Goal: Task Accomplishment & Management: Use online tool/utility

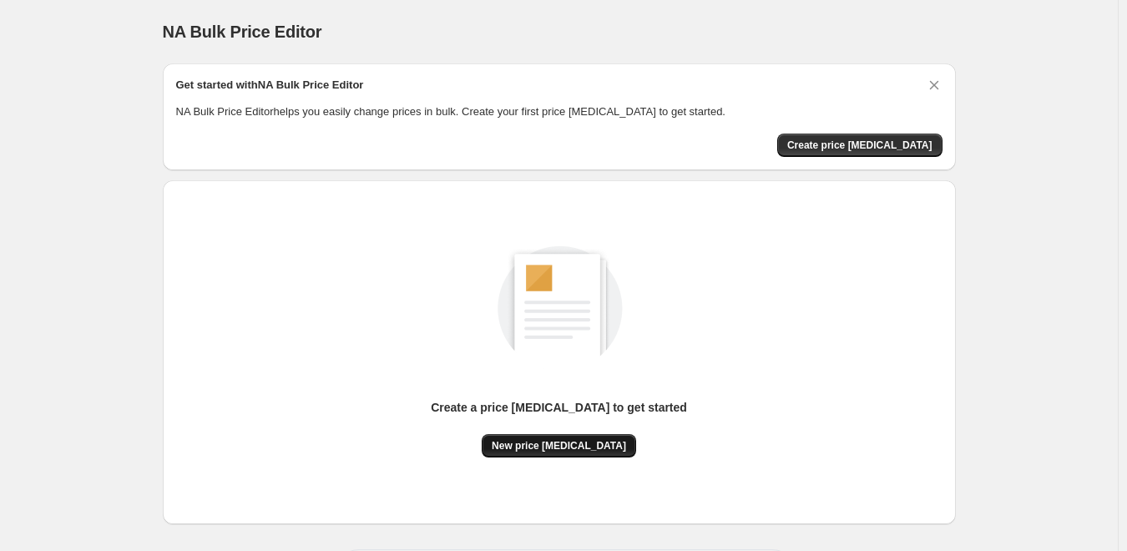
click at [594, 444] on span "New price [MEDICAL_DATA]" at bounding box center [559, 445] width 134 height 13
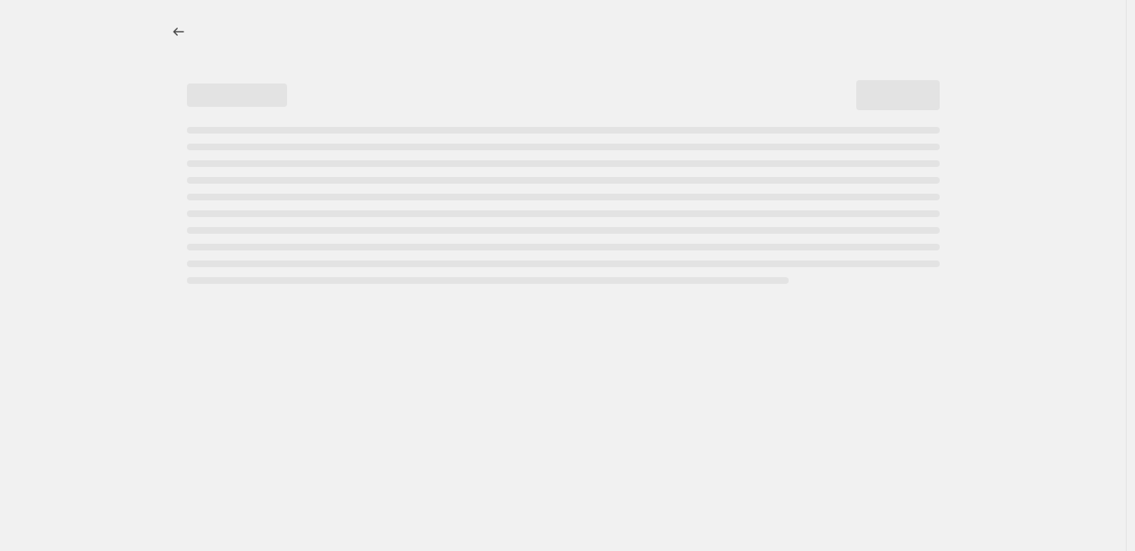
select select "percentage"
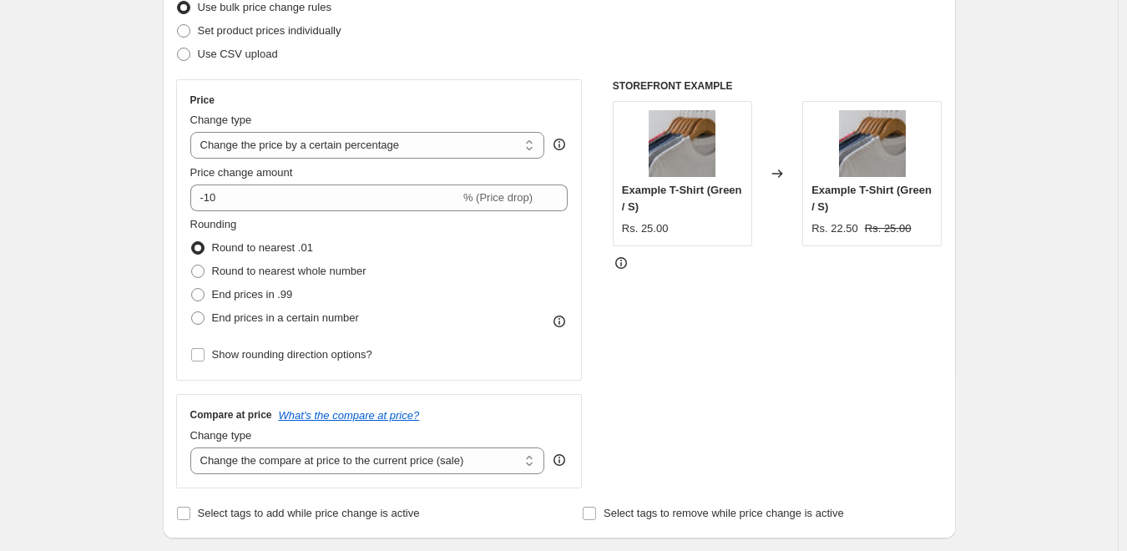
scroll to position [250, 0]
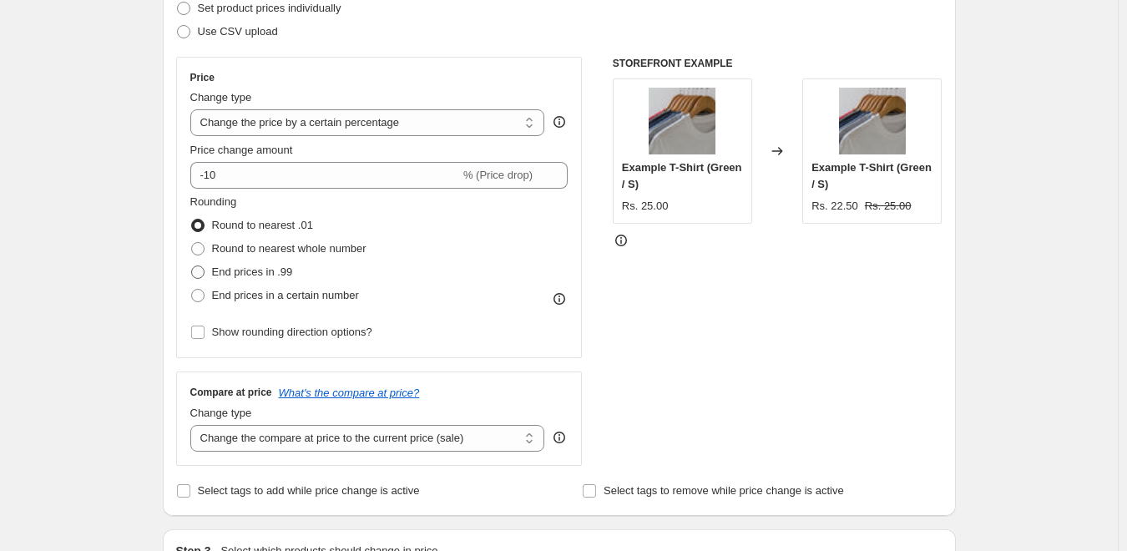
click at [269, 275] on span "End prices in .99" at bounding box center [252, 271] width 81 height 13
click at [192, 266] on input "End prices in .99" at bounding box center [191, 265] width 1 height 1
radio input "true"
click at [269, 255] on span "Round to nearest whole number" at bounding box center [289, 248] width 154 height 13
click at [192, 243] on input "Round to nearest whole number" at bounding box center [191, 242] width 1 height 1
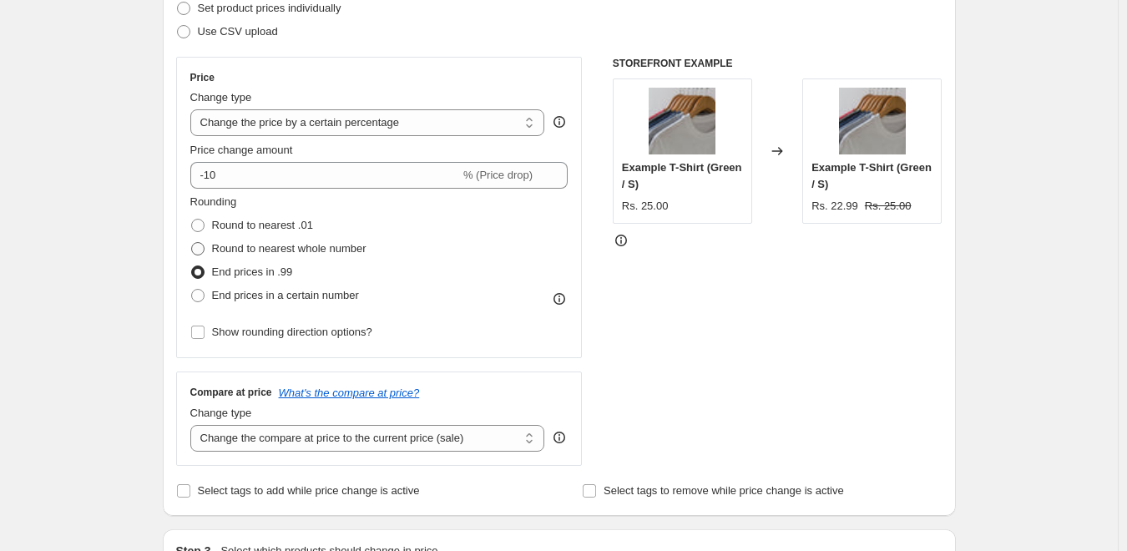
radio input "true"
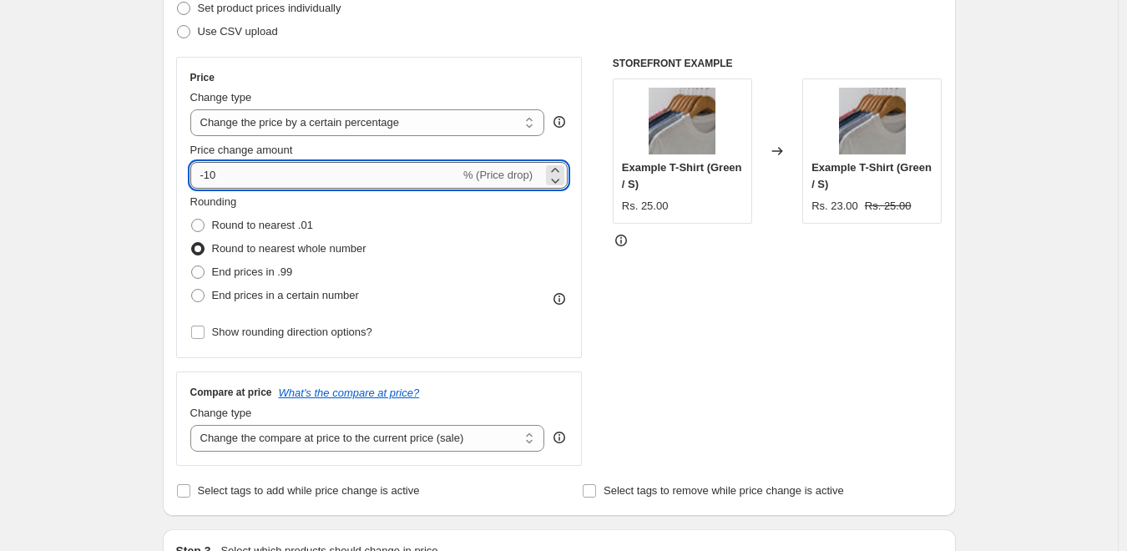
click at [279, 164] on input "-10" at bounding box center [325, 175] width 270 height 27
click at [553, 170] on icon at bounding box center [555, 170] width 17 height 17
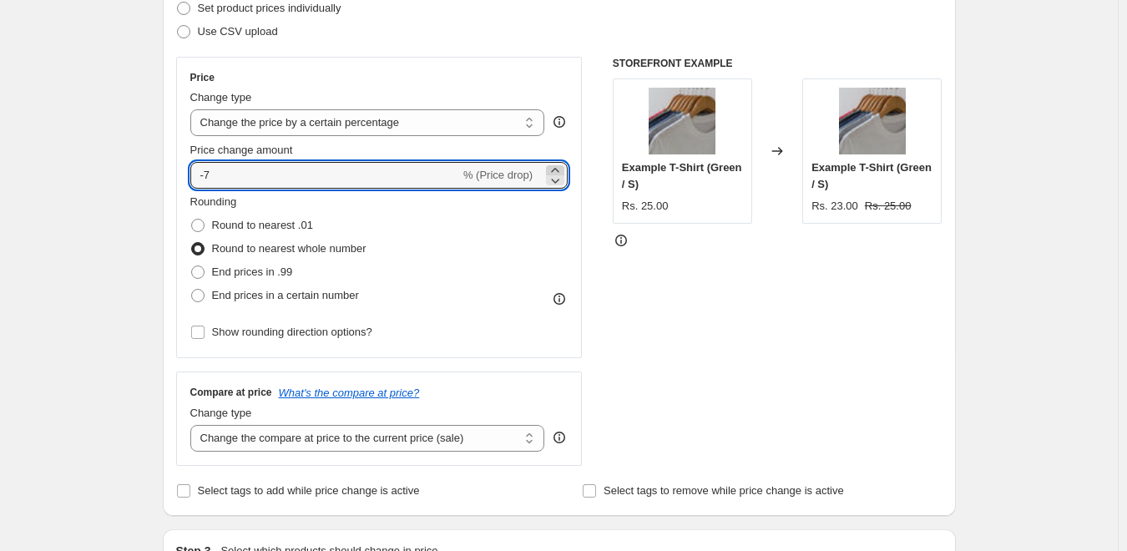
click at [553, 170] on icon at bounding box center [555, 170] width 17 height 17
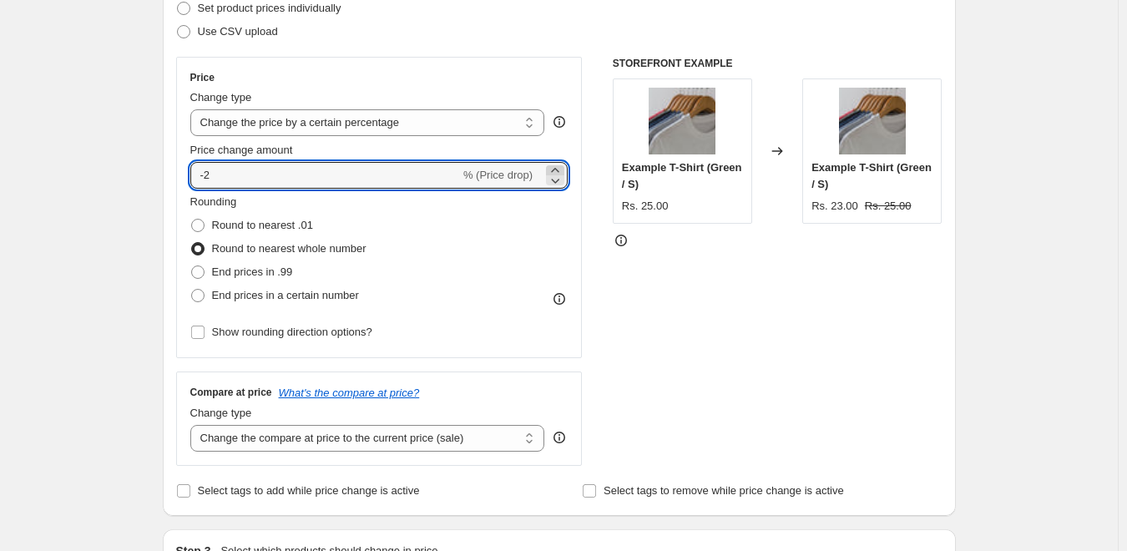
click at [553, 170] on icon at bounding box center [555, 170] width 17 height 17
type input "0"
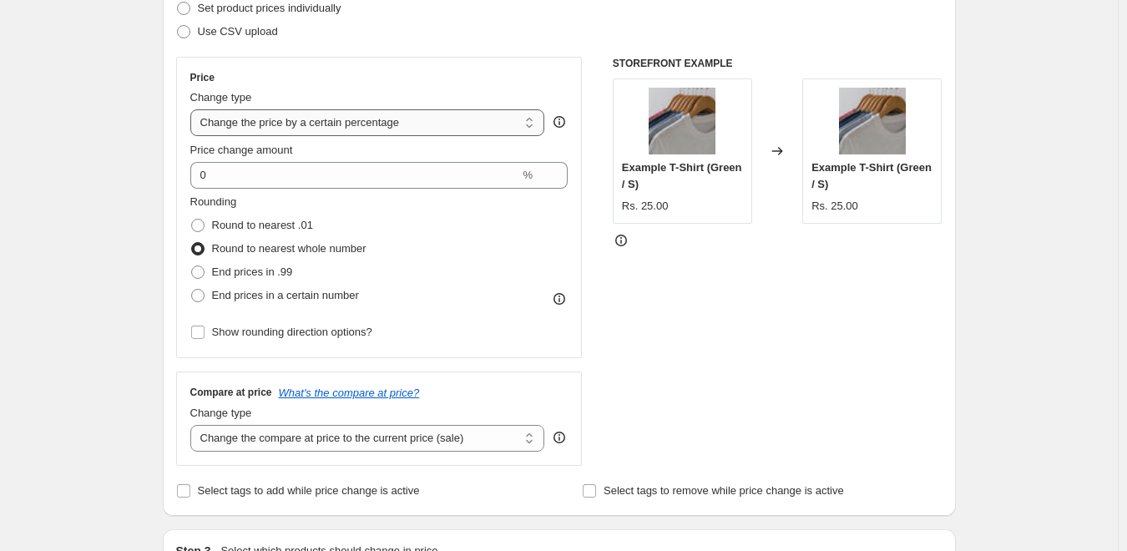
click at [479, 123] on select "Change the price to a certain amount Change the price by a certain amount Chang…" at bounding box center [367, 122] width 355 height 27
click at [642, 416] on div "STOREFRONT EXAMPLE Example T-Shirt (Green / S) Rs. 25.00 Changed to Example T-S…" at bounding box center [778, 261] width 330 height 409
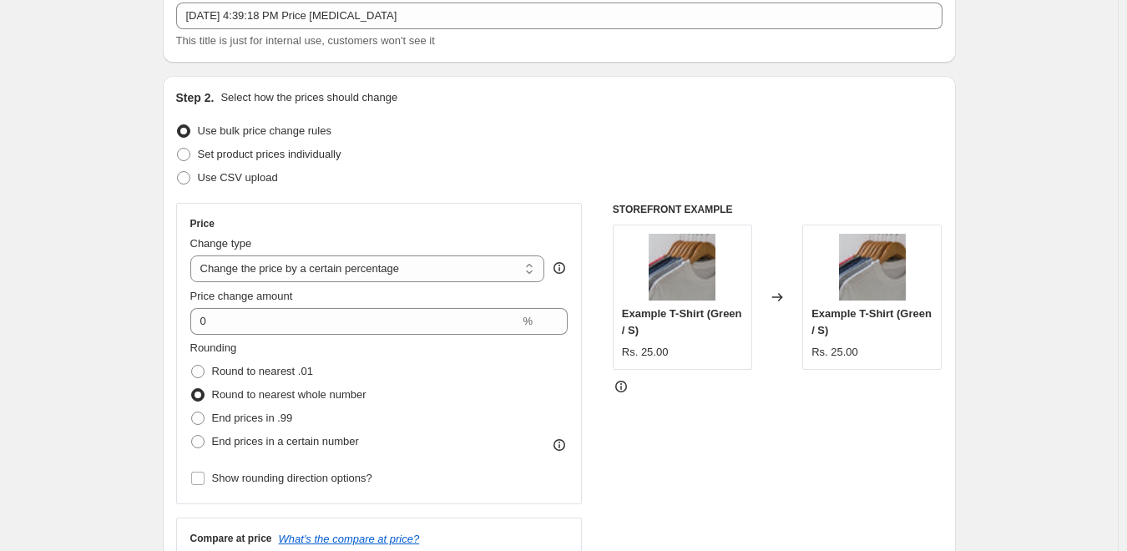
scroll to position [0, 0]
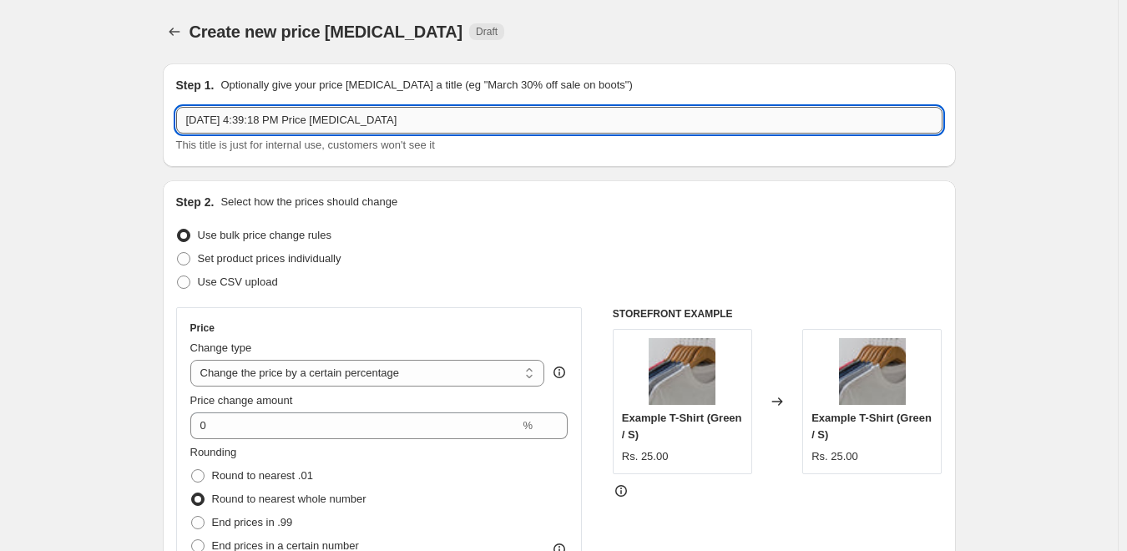
click at [489, 115] on input "[DATE] 4:39:18 PM Price [MEDICAL_DATA]" at bounding box center [559, 120] width 766 height 27
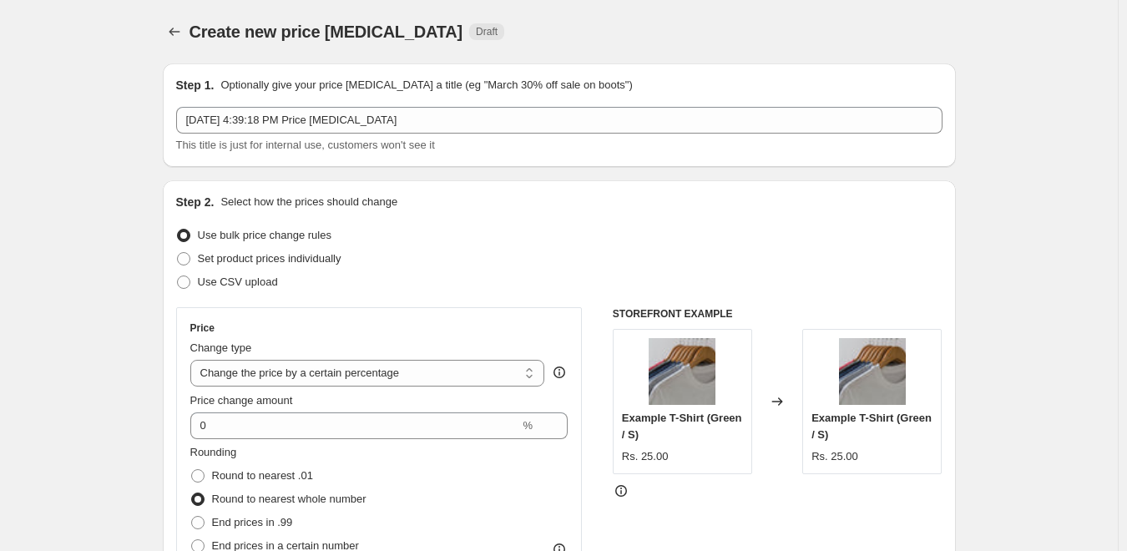
click at [556, 260] on div "Set product prices individually" at bounding box center [559, 258] width 766 height 23
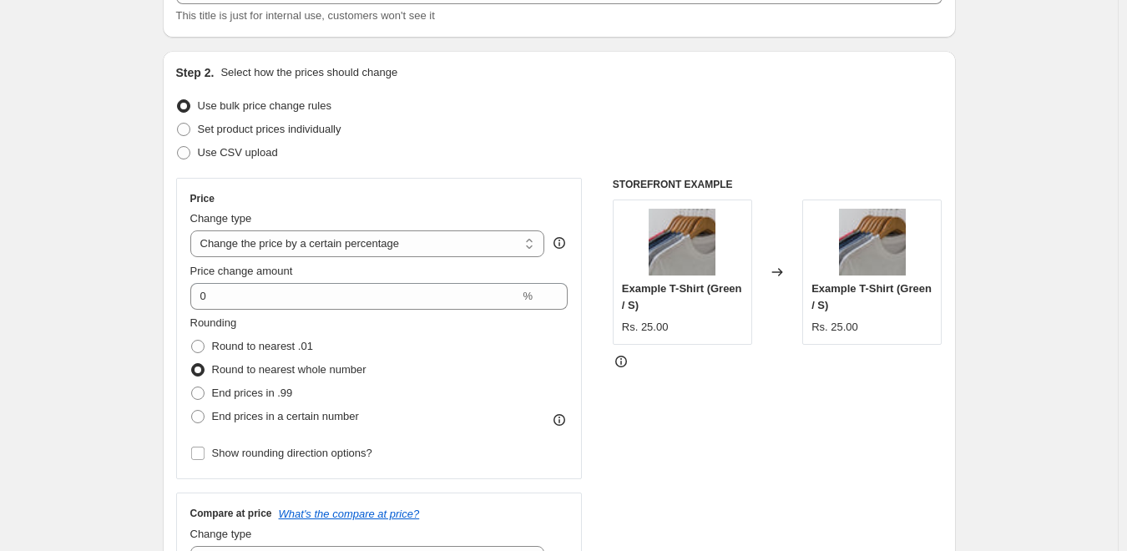
scroll to position [167, 0]
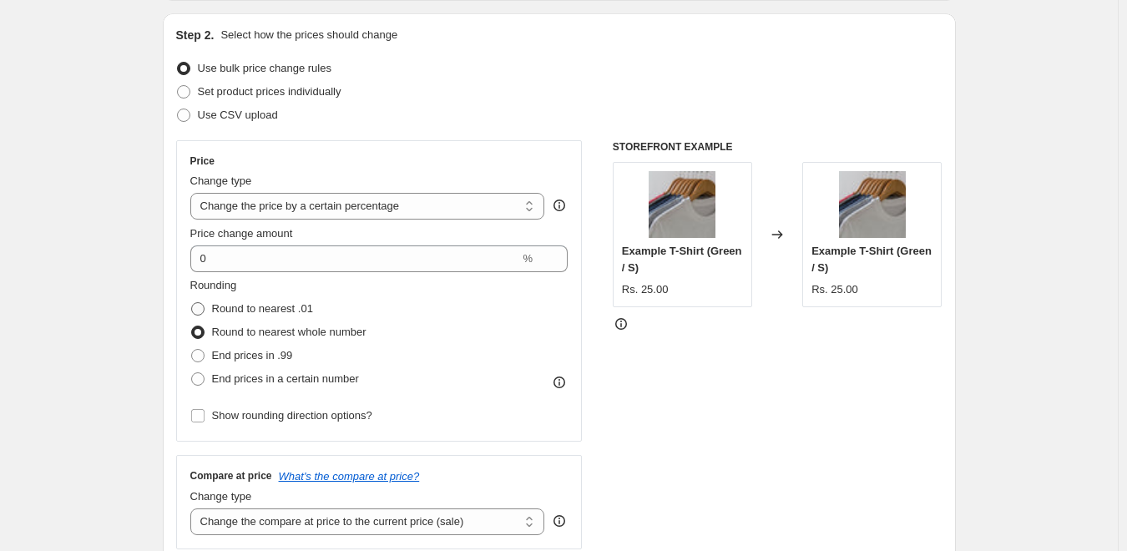
click at [232, 305] on span "Round to nearest .01" at bounding box center [262, 308] width 101 height 13
click at [192, 303] on input "Round to nearest .01" at bounding box center [191, 302] width 1 height 1
radio input "true"
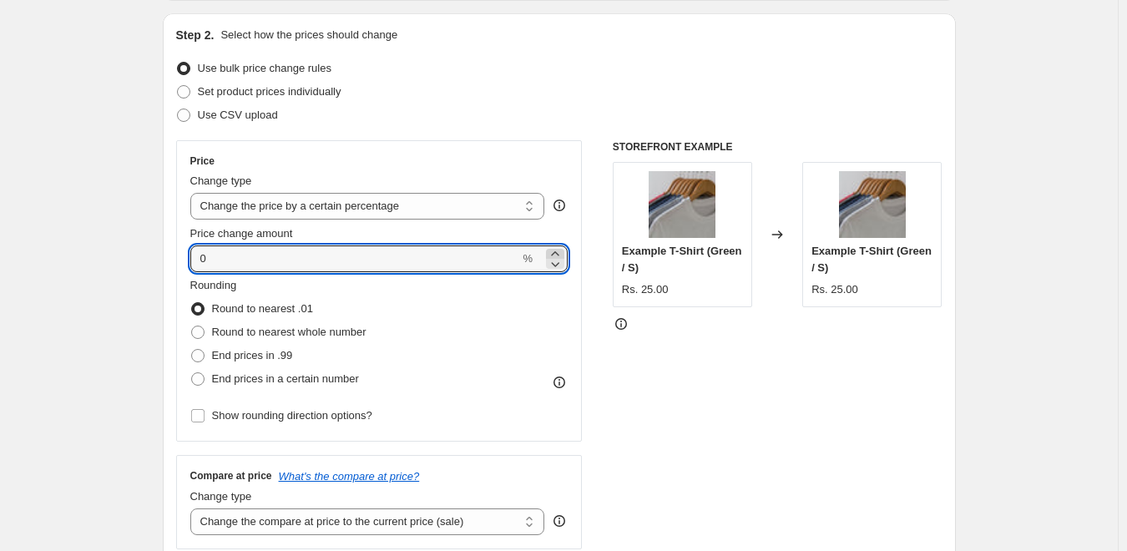
click at [555, 254] on icon at bounding box center [555, 253] width 17 height 17
click at [688, 358] on div "STOREFRONT EXAMPLE Example T-Shirt (Green / S) Rs. 25.00 Changed to Example T-S…" at bounding box center [778, 344] width 330 height 409
click at [557, 266] on icon at bounding box center [555, 263] width 17 height 17
type input "-1"
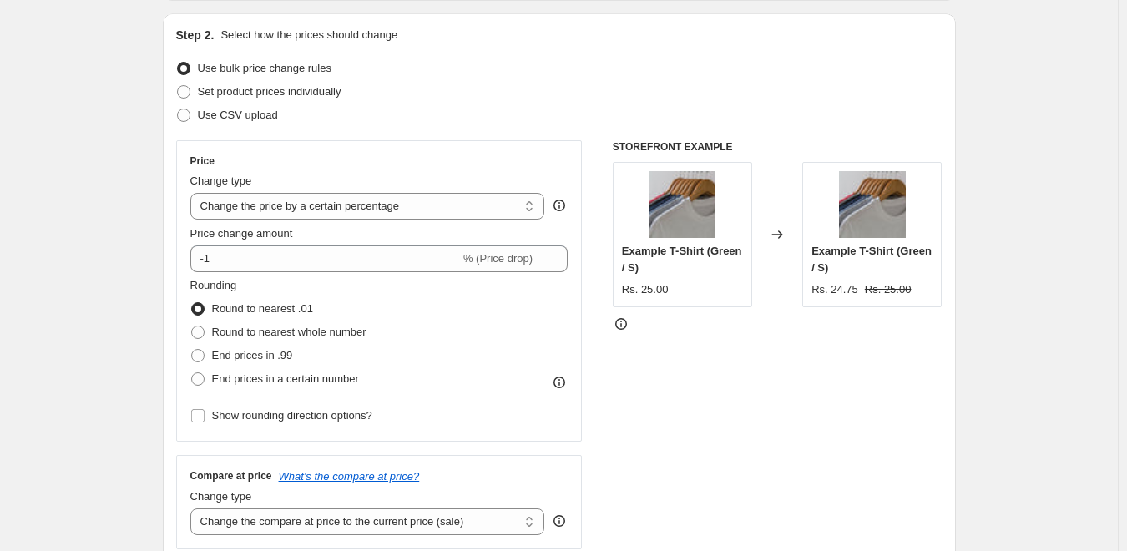
click at [743, 401] on div "STOREFRONT EXAMPLE Example T-Shirt (Green / S) Rs. 25.00 Changed to Example T-S…" at bounding box center [778, 344] width 330 height 409
click at [266, 361] on span "End prices in .99" at bounding box center [252, 355] width 81 height 13
click at [192, 350] on input "End prices in .99" at bounding box center [191, 349] width 1 height 1
radio input "true"
click at [266, 306] on span "Round to nearest .01" at bounding box center [262, 308] width 101 height 13
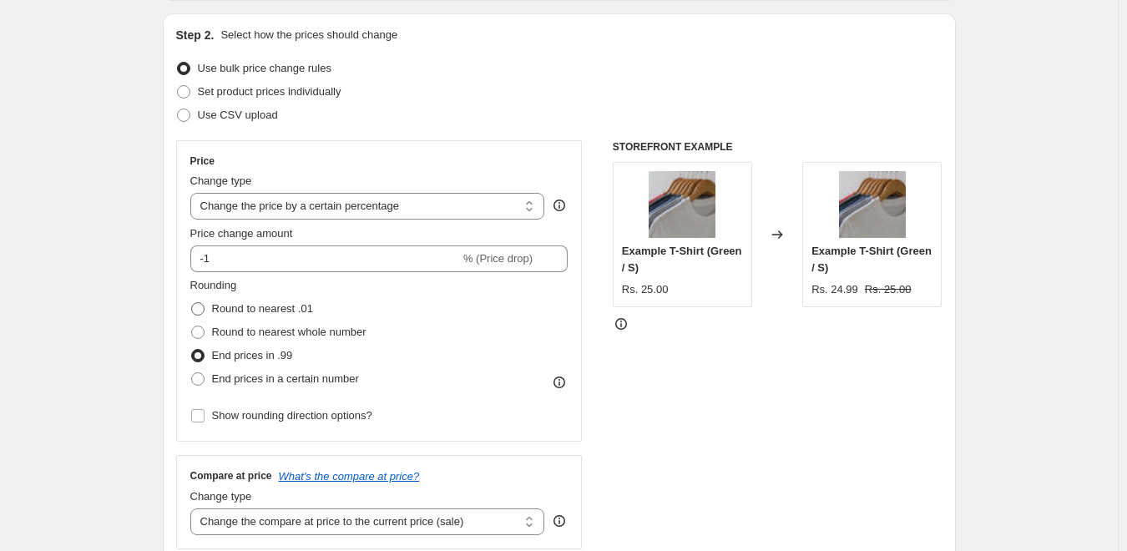
click at [192, 303] on input "Round to nearest .01" at bounding box center [191, 302] width 1 height 1
radio input "true"
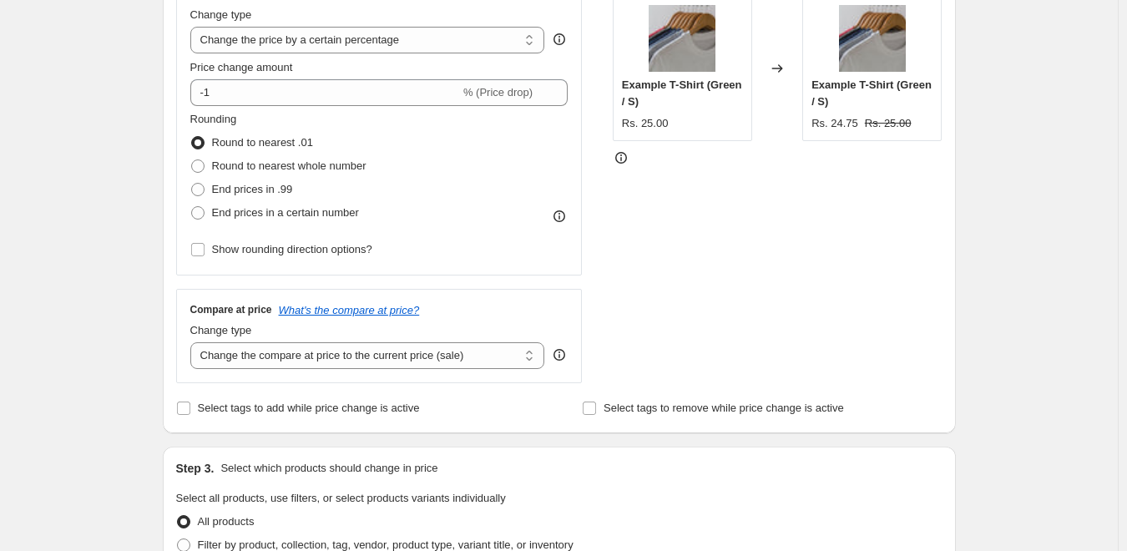
scroll to position [334, 0]
click at [488, 343] on select "Change the compare at price to the current price (sale) Change the compare at p…" at bounding box center [367, 354] width 355 height 27
click at [502, 330] on div "Change type" at bounding box center [367, 329] width 355 height 17
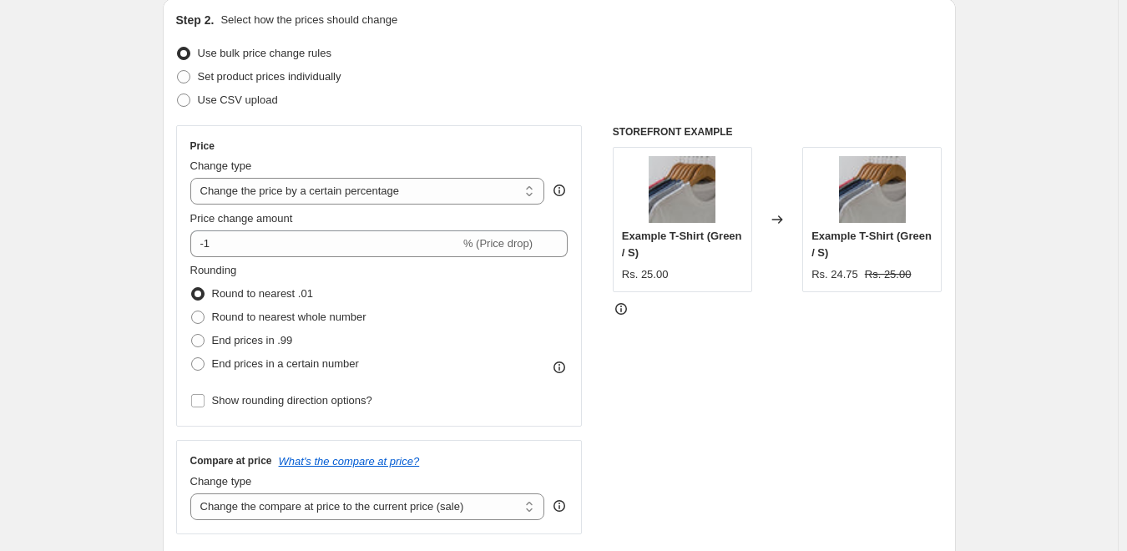
scroll to position [167, 0]
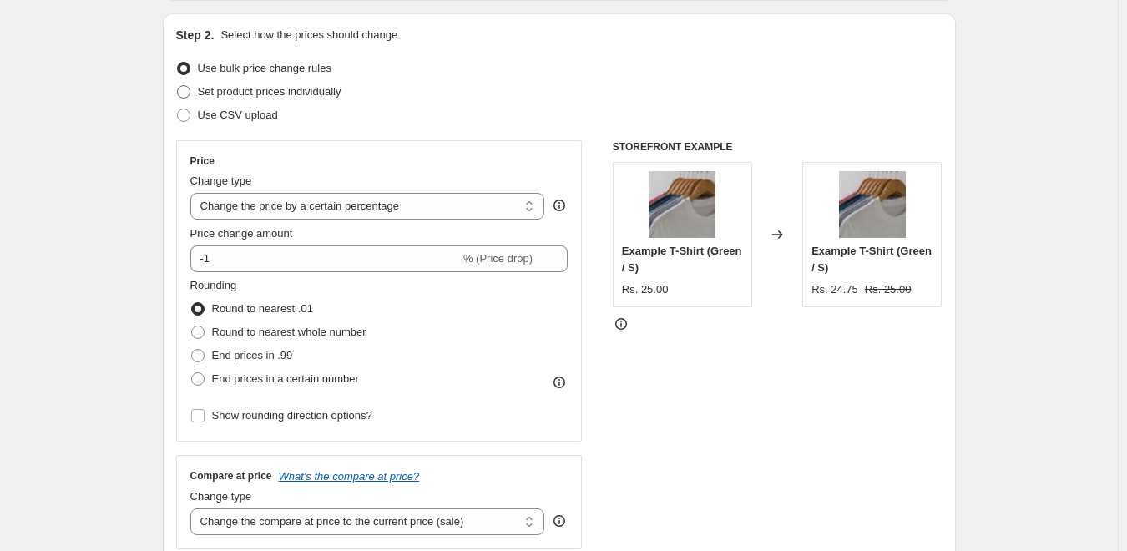
click at [305, 91] on span "Set product prices individually" at bounding box center [270, 91] width 144 height 13
click at [178, 86] on input "Set product prices individually" at bounding box center [177, 85] width 1 height 1
radio input "true"
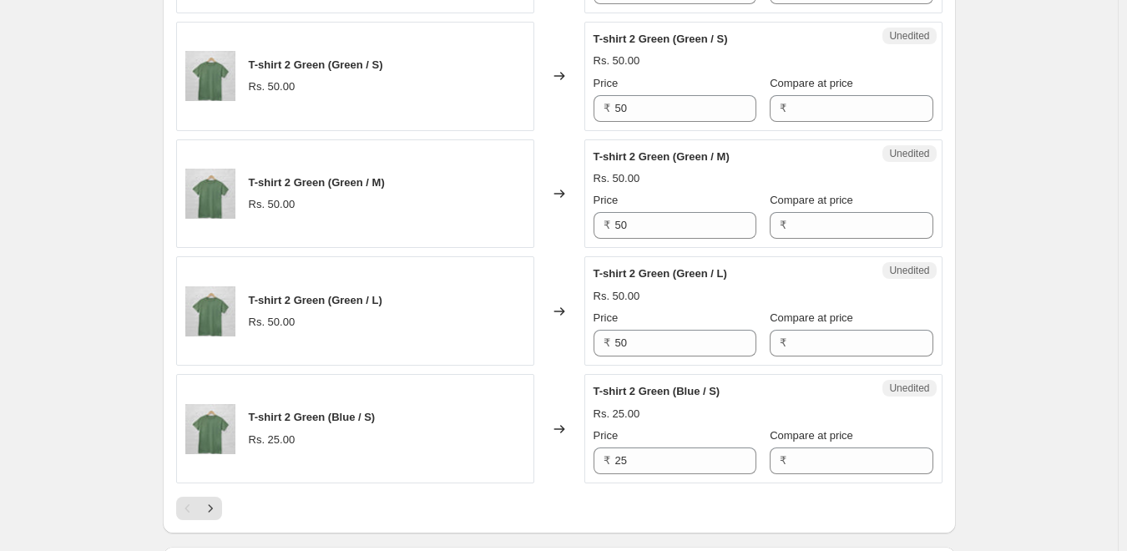
scroll to position [2661, 0]
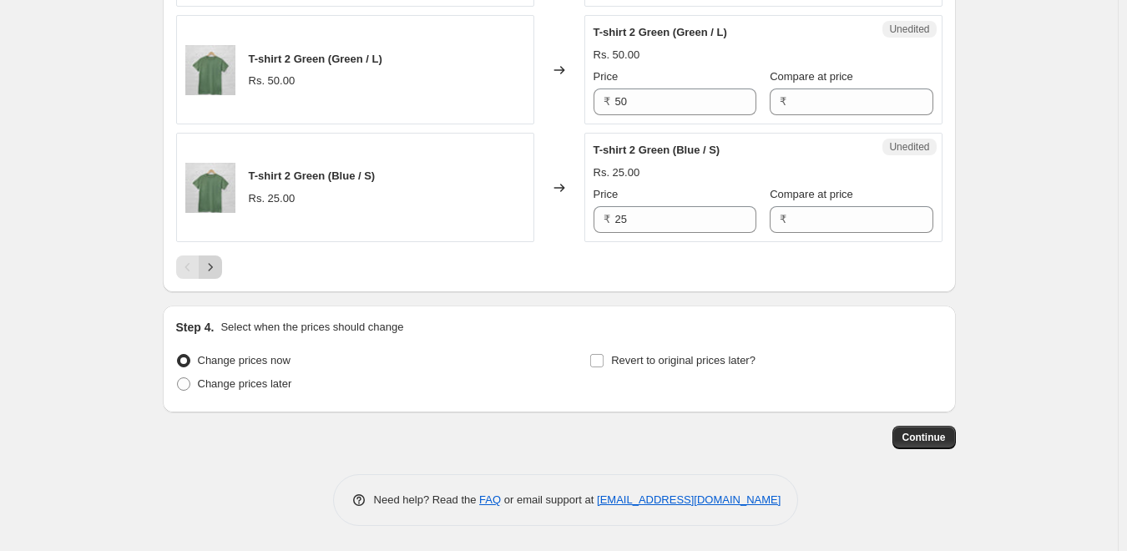
click at [212, 268] on icon "Next" at bounding box center [210, 267] width 4 height 8
click at [222, 266] on button "Next" at bounding box center [210, 266] width 23 height 23
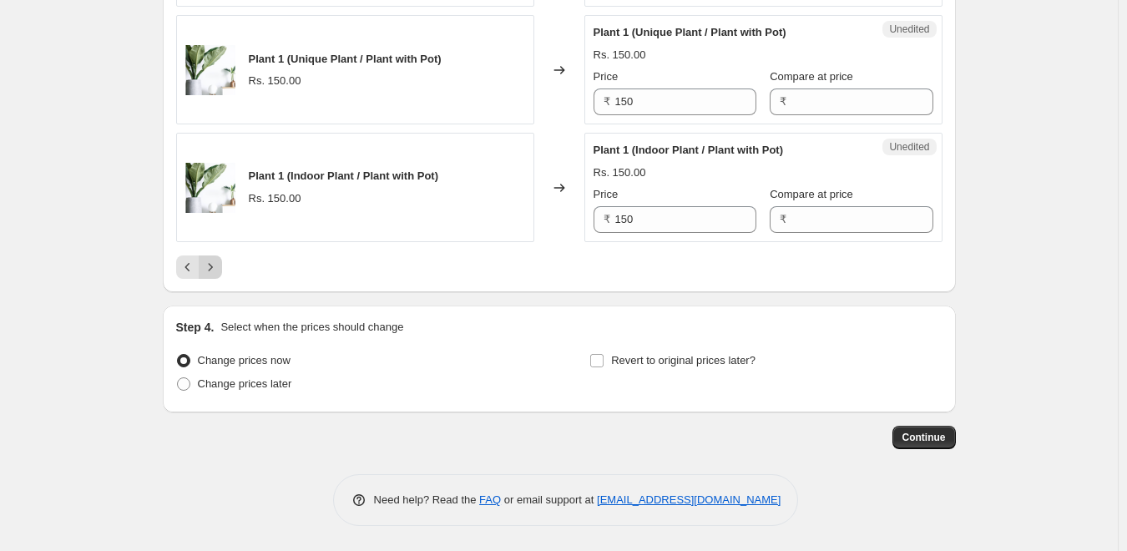
click at [219, 272] on icon "Next" at bounding box center [210, 267] width 17 height 17
click at [213, 262] on icon "Next" at bounding box center [210, 267] width 17 height 17
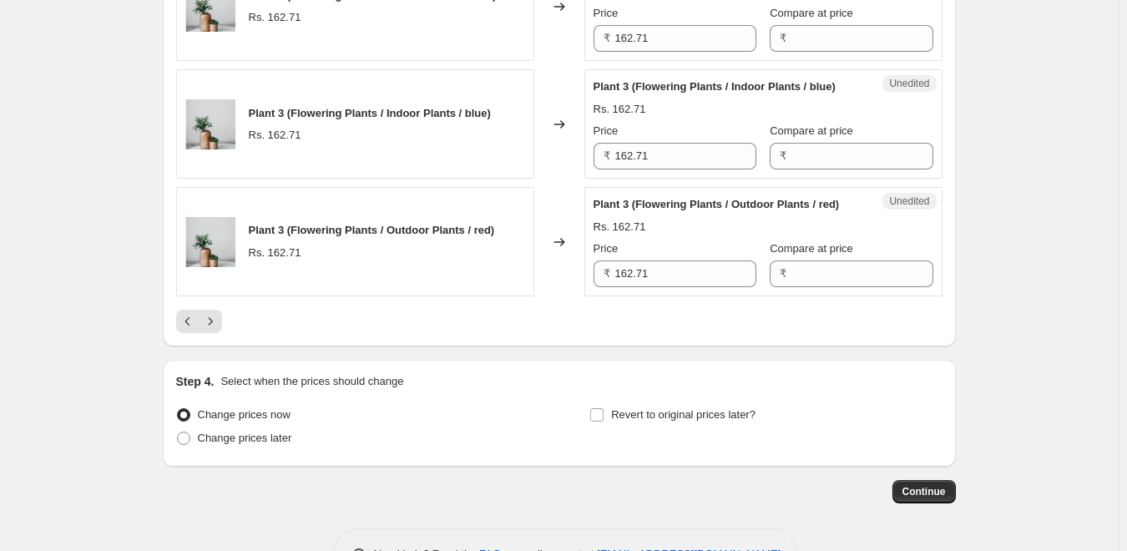
scroll to position [2578, 0]
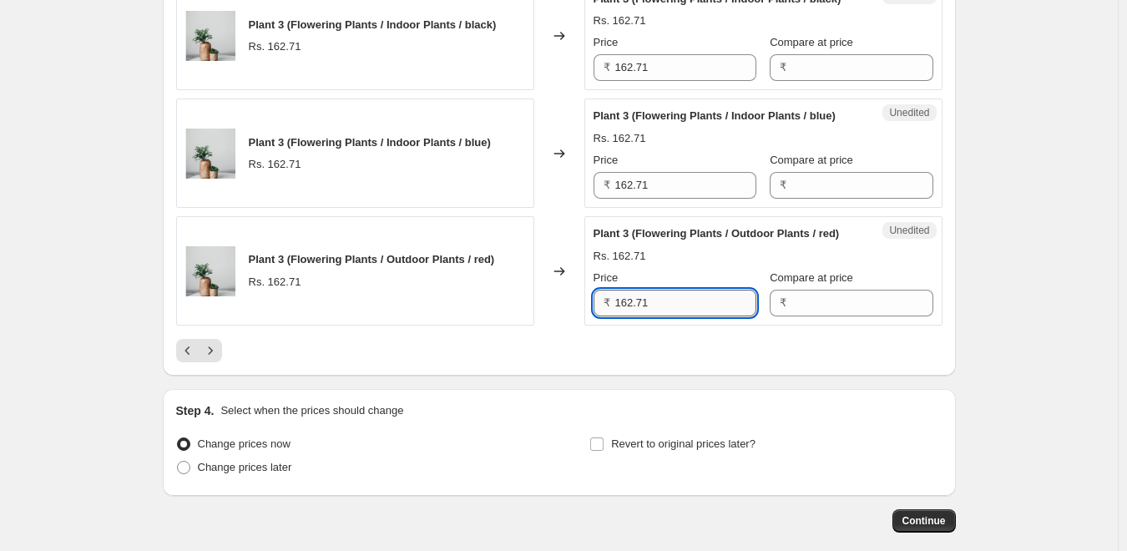
click at [693, 309] on input "162.71" at bounding box center [685, 303] width 141 height 27
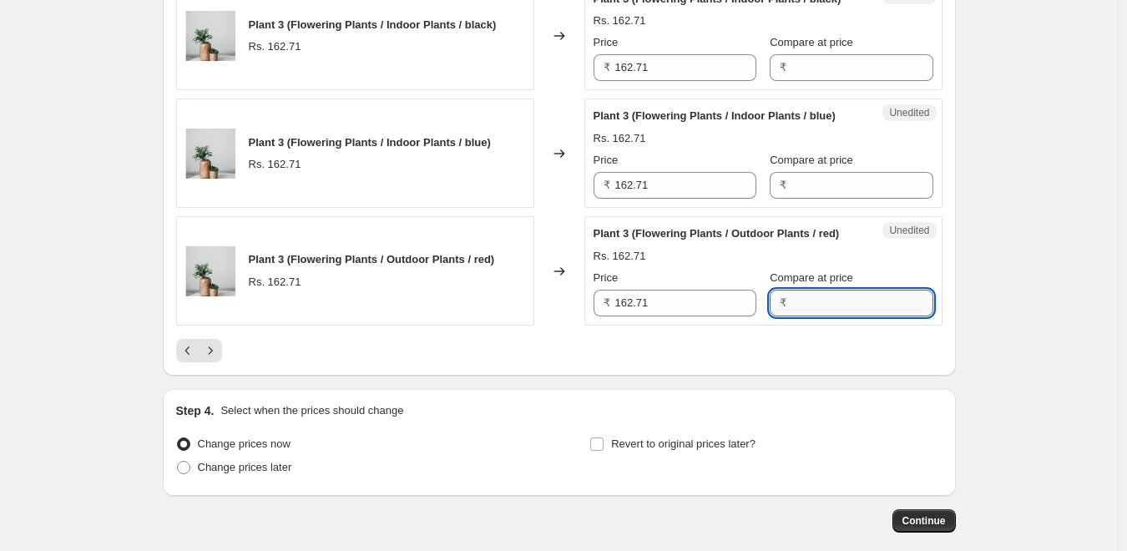
click at [886, 305] on input "Compare at price" at bounding box center [861, 303] width 141 height 27
type input "1"
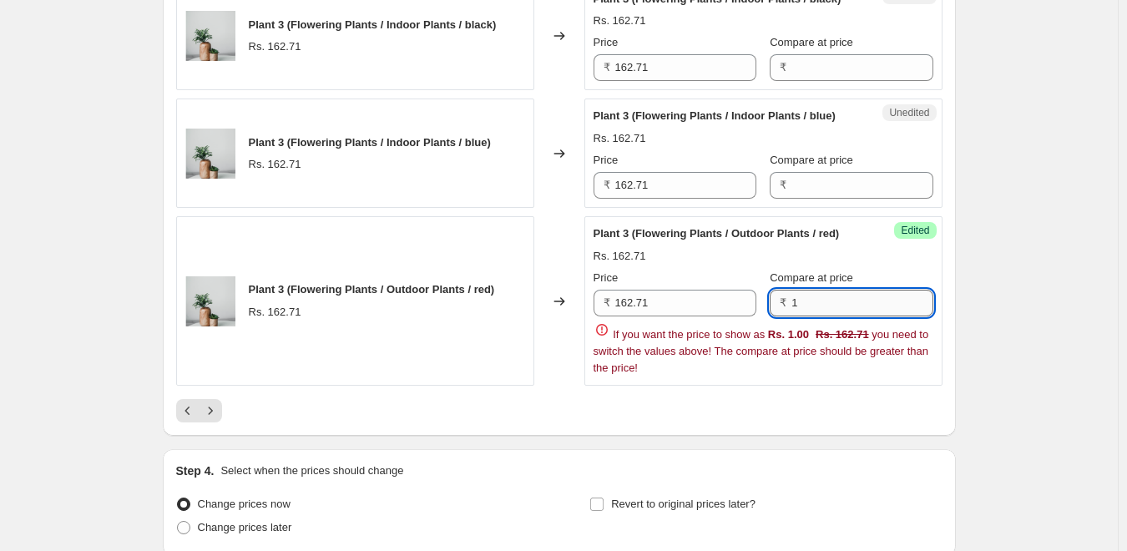
click at [883, 305] on input "1" at bounding box center [861, 303] width 141 height 27
type input "162.86"
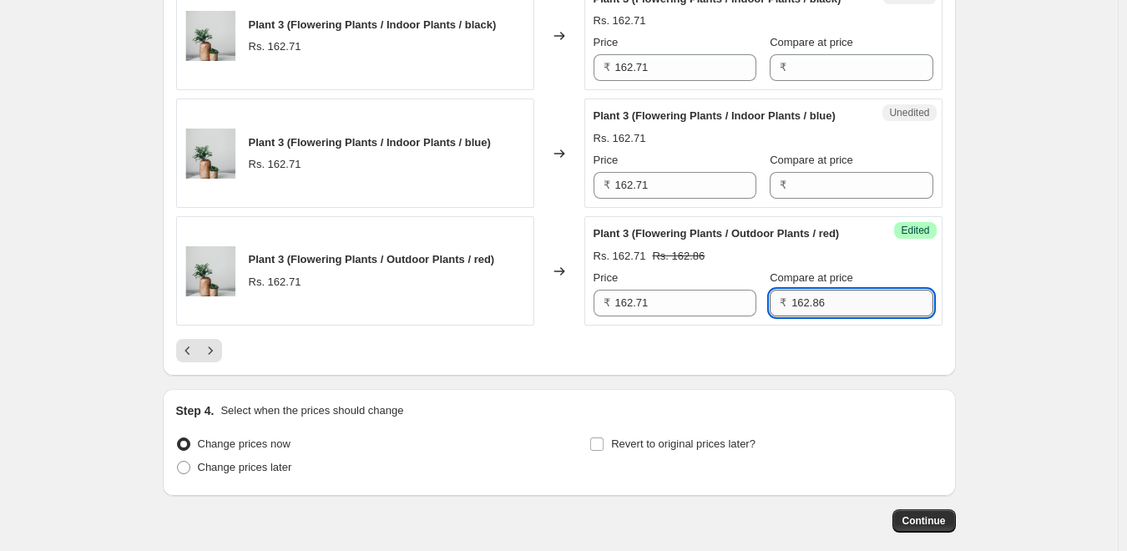
click at [847, 308] on input "162.86" at bounding box center [861, 303] width 141 height 27
click at [870, 325] on div "Success Edited Plant 3 (Flowering Plants / Outdoor Plants / red) Rs. 162.71 Rs.…" at bounding box center [763, 270] width 358 height 109
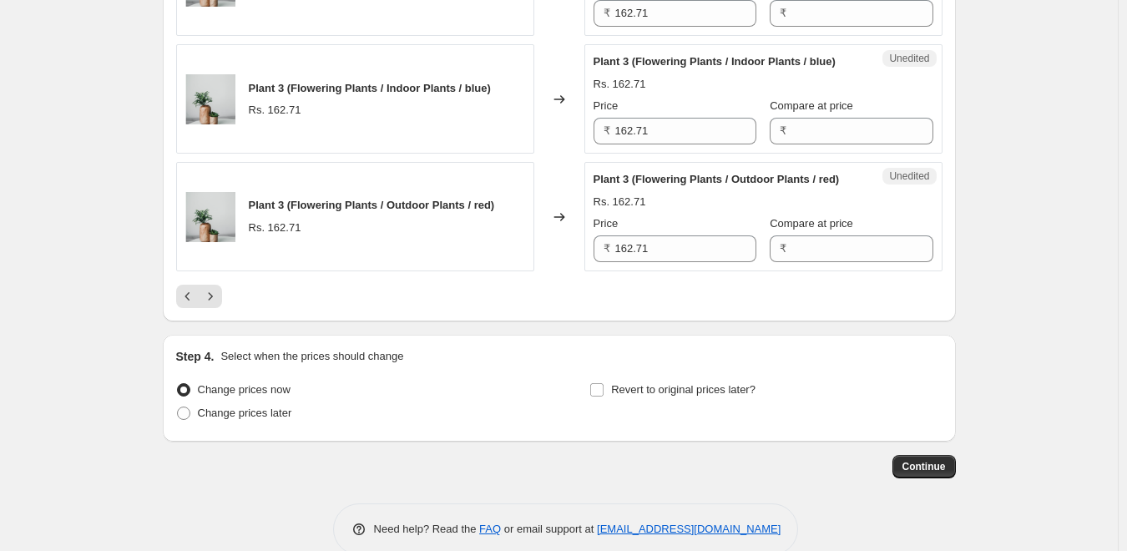
scroll to position [2661, 0]
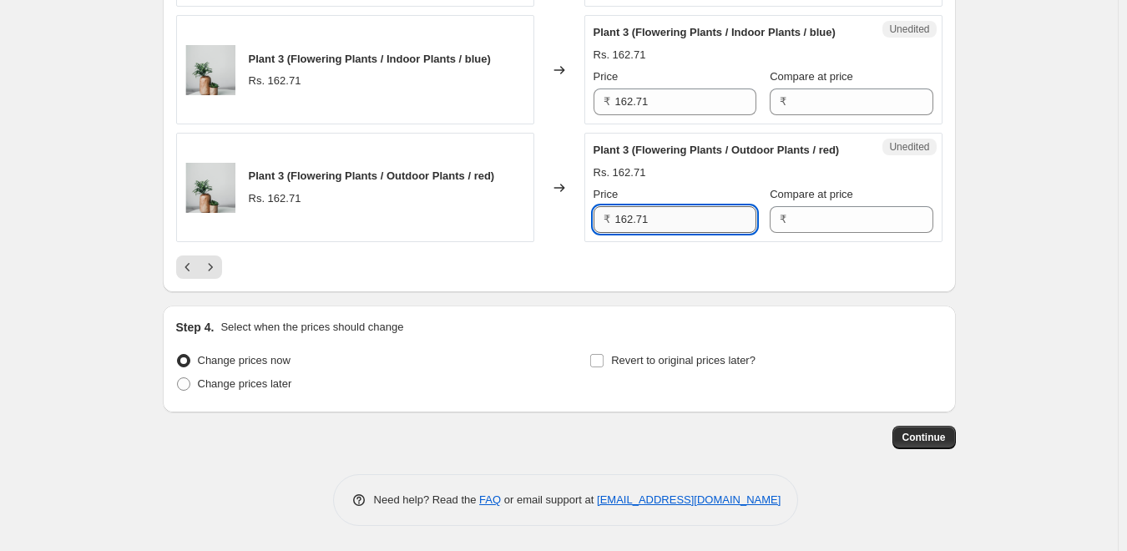
click at [687, 207] on input "162.71" at bounding box center [685, 219] width 141 height 27
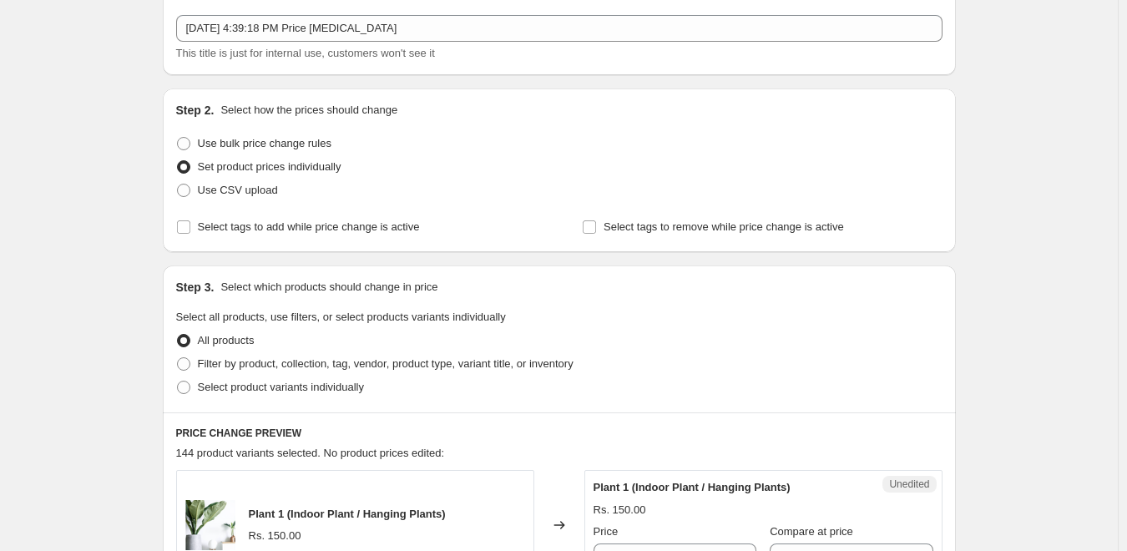
scroll to position [0, 0]
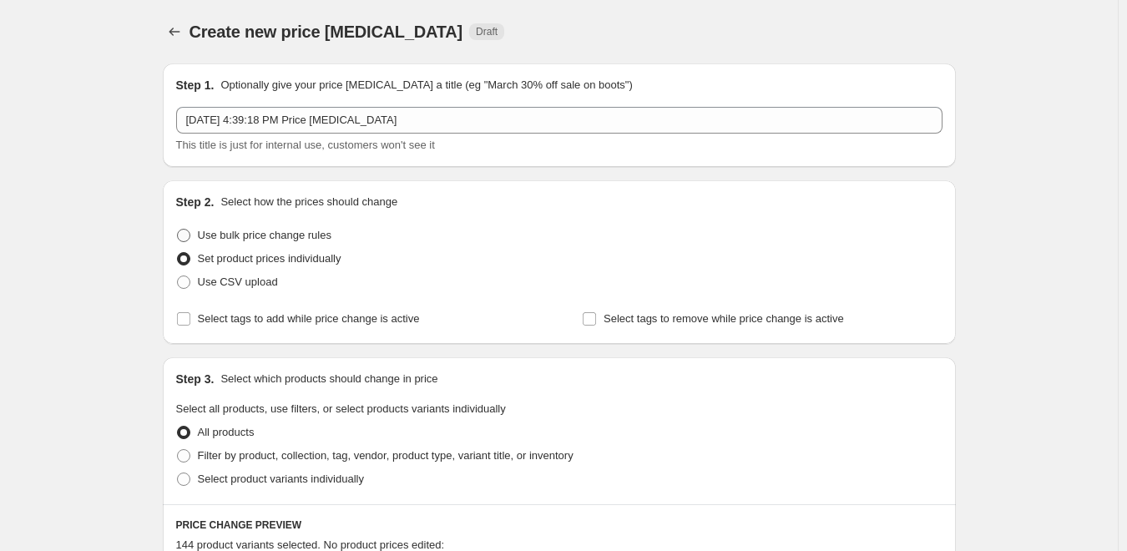
click at [217, 240] on span "Use bulk price change rules" at bounding box center [265, 235] width 134 height 13
click at [178, 230] on input "Use bulk price change rules" at bounding box center [177, 229] width 1 height 1
radio input "true"
select select "percentage"
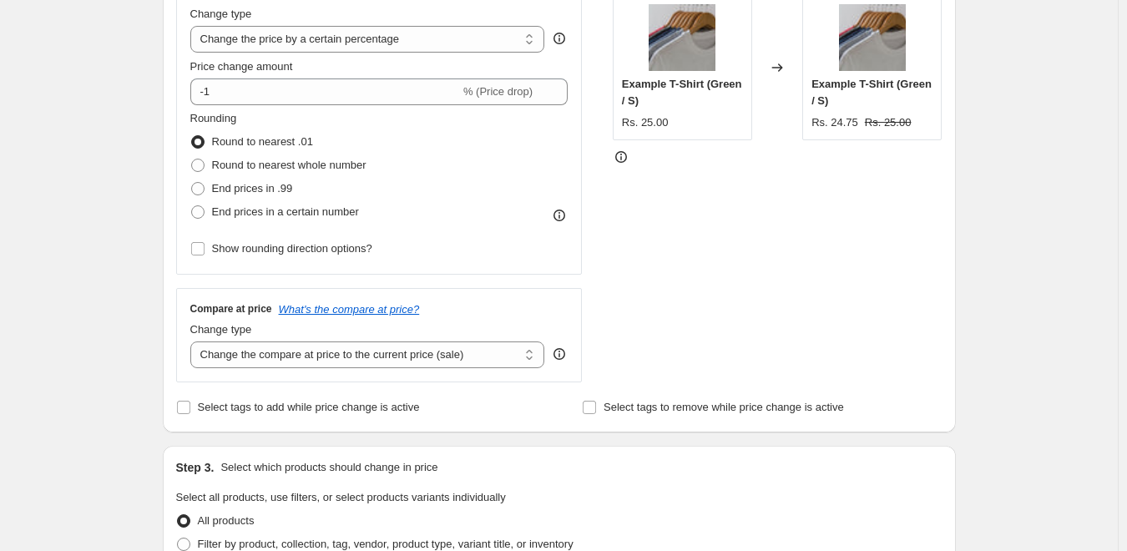
scroll to position [83, 0]
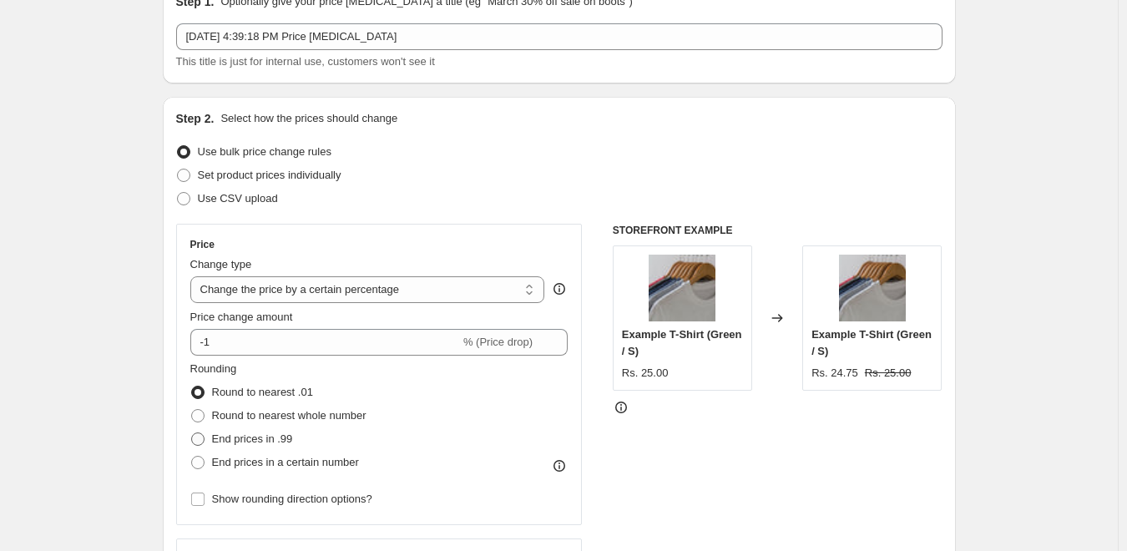
click at [284, 441] on span "End prices in .99" at bounding box center [252, 438] width 81 height 13
click at [192, 433] on input "End prices in .99" at bounding box center [191, 432] width 1 height 1
radio input "true"
click at [305, 462] on span "End prices in a certain number" at bounding box center [285, 462] width 147 height 13
click at [192, 456] on input "End prices in a certain number" at bounding box center [191, 456] width 1 height 1
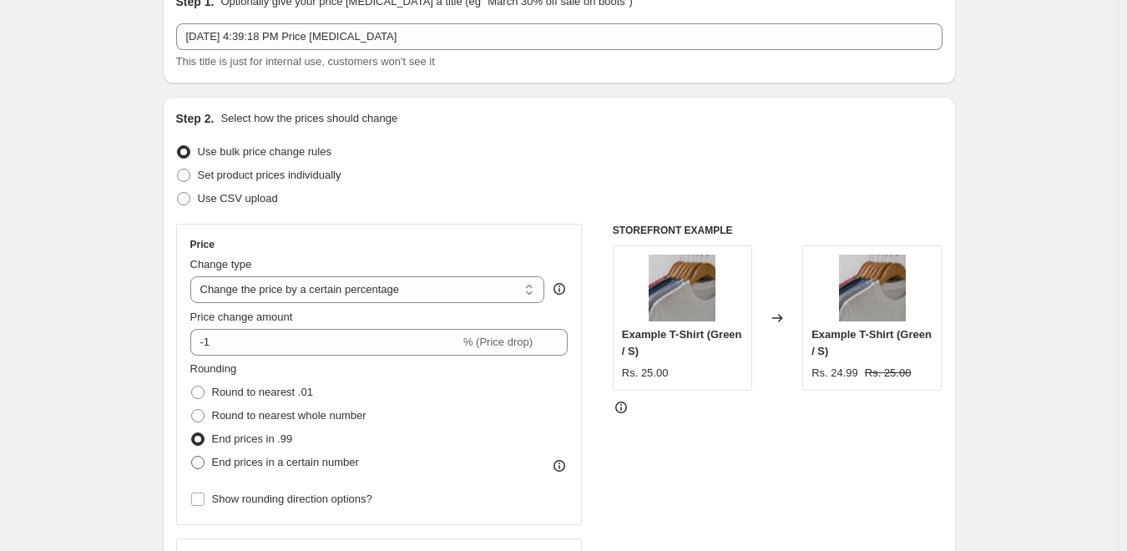
radio input "true"
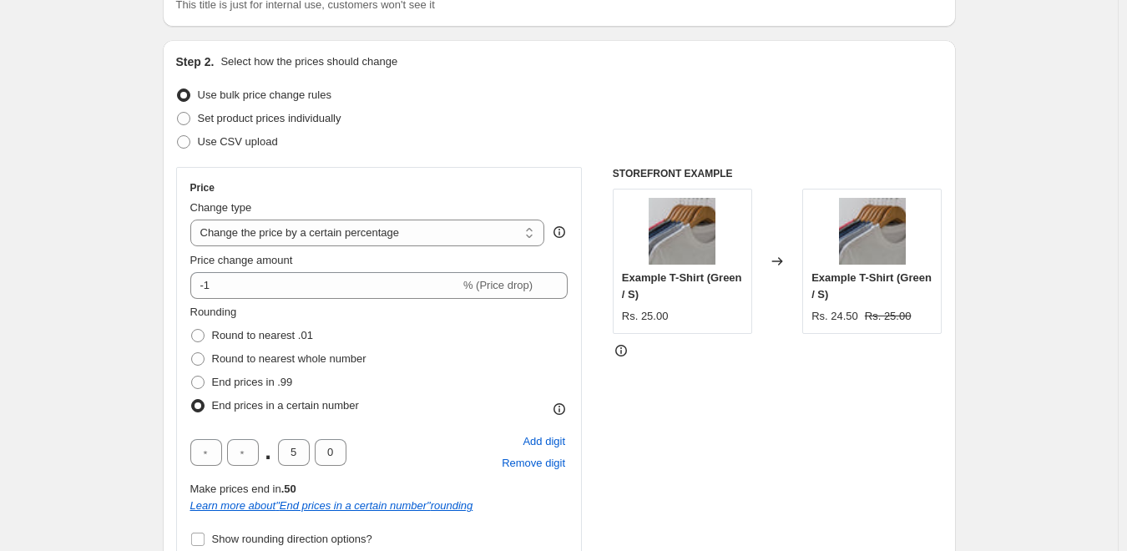
scroll to position [167, 0]
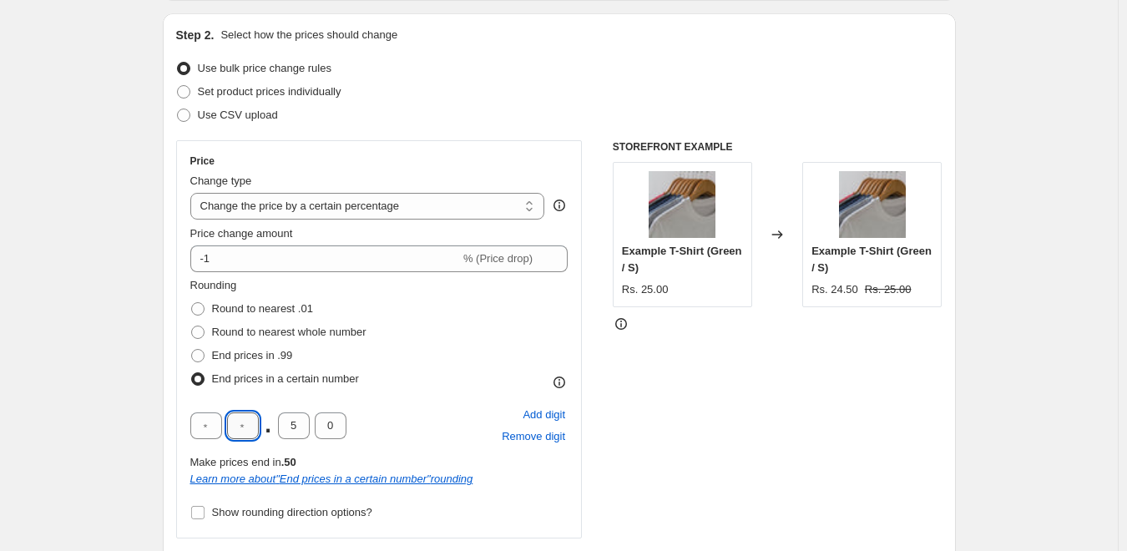
click at [252, 424] on input "text" at bounding box center [243, 425] width 32 height 27
click at [346, 431] on input "0" at bounding box center [331, 425] width 32 height 27
click at [299, 426] on input "5" at bounding box center [294, 425] width 32 height 27
click at [379, 399] on div "Rounding Round to nearest .01 Round to nearest whole number End prices in .99 E…" at bounding box center [379, 400] width 378 height 247
click at [307, 426] on input "5" at bounding box center [294, 425] width 32 height 27
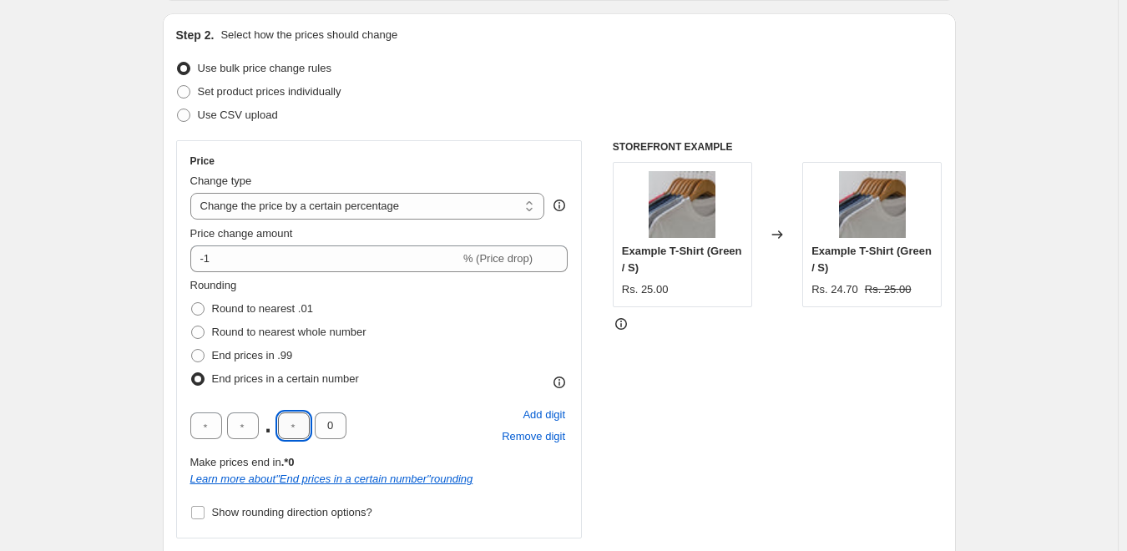
type input "0"
click at [395, 405] on div ". 0 0 Add digit Remove digit" at bounding box center [379, 425] width 378 height 43
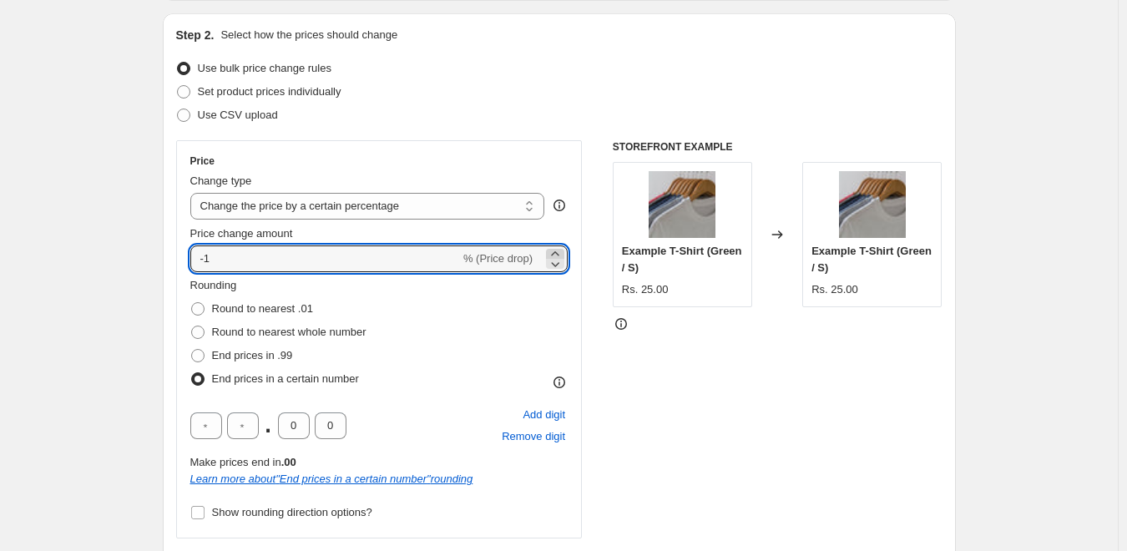
click at [563, 249] on icon at bounding box center [555, 253] width 17 height 17
click at [694, 400] on div "STOREFRONT EXAMPLE Example T-Shirt (Green / S) Rs. 25.00 Changed to Example T-S…" at bounding box center [778, 393] width 330 height 506
click at [557, 250] on icon at bounding box center [555, 253] width 17 height 17
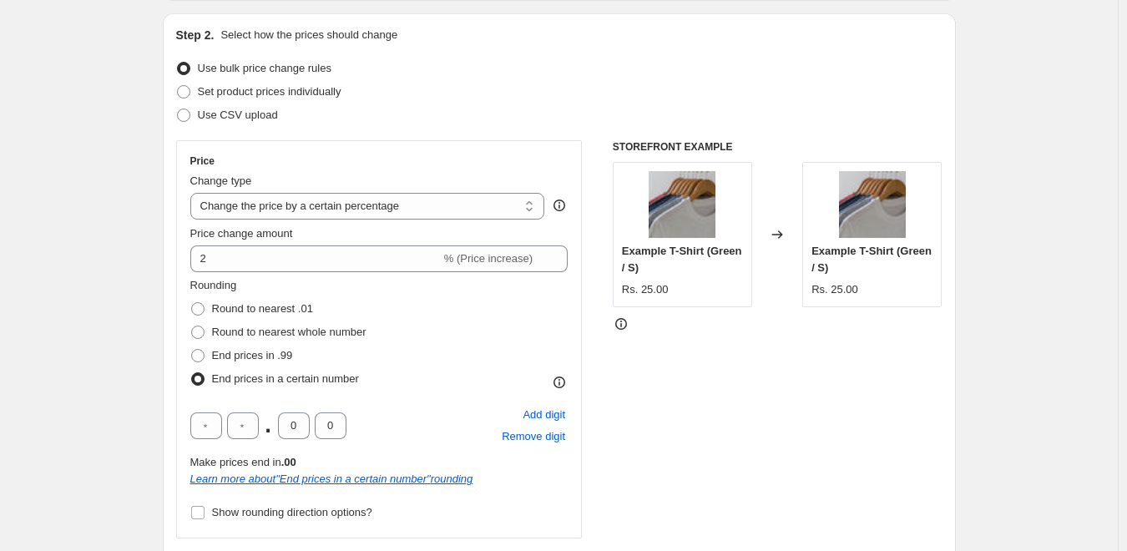
click at [695, 426] on div "STOREFRONT EXAMPLE Example T-Shirt (Green / S) Rs. 25.00 Changed to Example T-S…" at bounding box center [778, 393] width 330 height 506
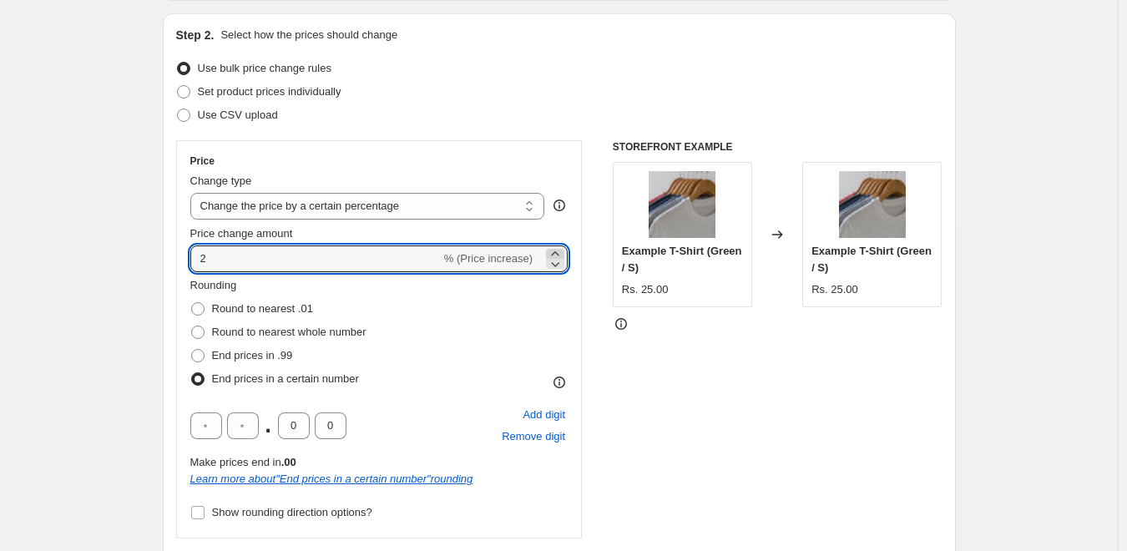
click at [553, 248] on icon at bounding box center [555, 253] width 17 height 17
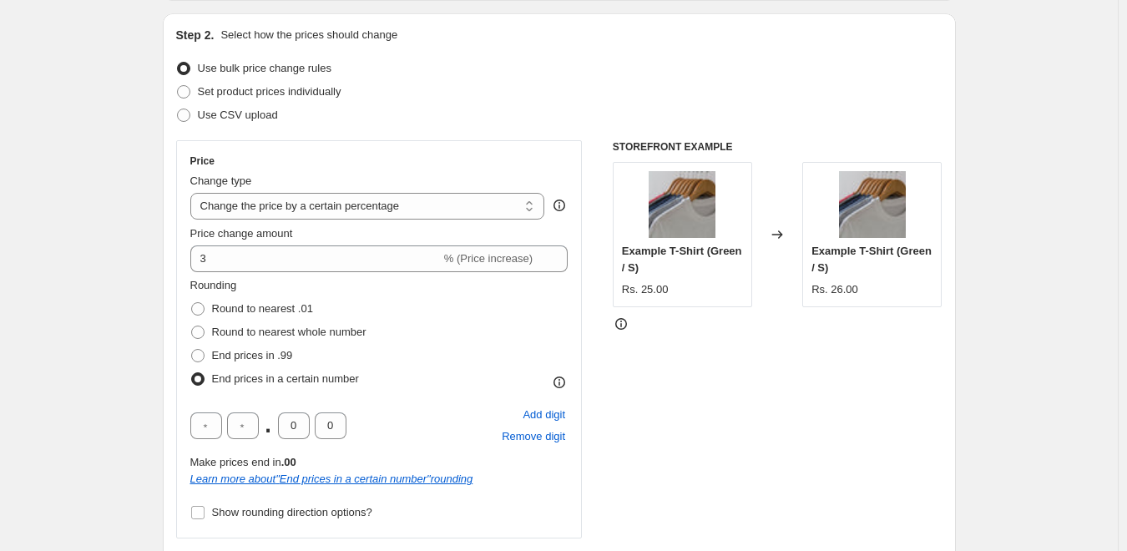
click at [667, 378] on div "STOREFRONT EXAMPLE Example T-Shirt (Green / S) Rs. 25.00 Changed to Example T-S…" at bounding box center [778, 393] width 330 height 506
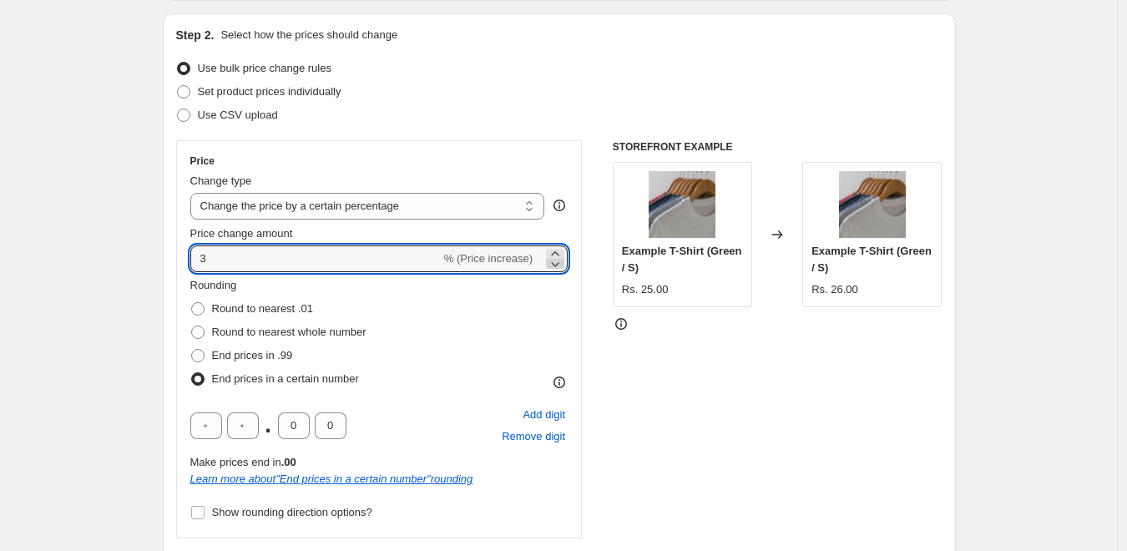
click at [553, 263] on icon at bounding box center [555, 263] width 17 height 17
click at [675, 372] on div "STOREFRONT EXAMPLE Example T-Shirt (Green / S) Rs. 25.00 Changed to Example T-S…" at bounding box center [778, 393] width 330 height 506
click at [553, 266] on icon at bounding box center [555, 263] width 17 height 17
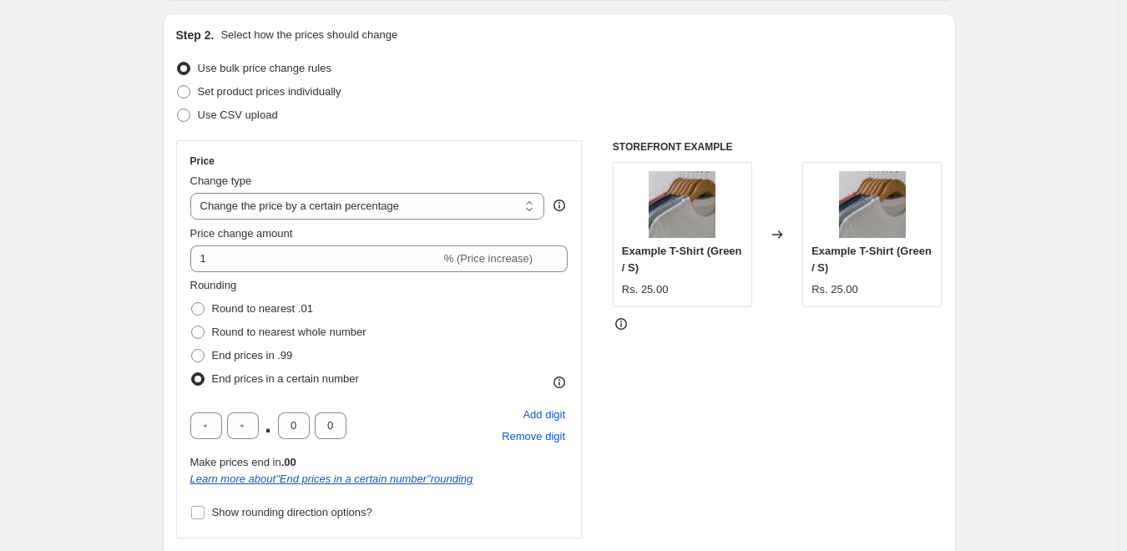
click at [642, 383] on div "STOREFRONT EXAMPLE Example T-Shirt (Green / S) Rs. 25.00 Changed to Example T-S…" at bounding box center [778, 393] width 330 height 506
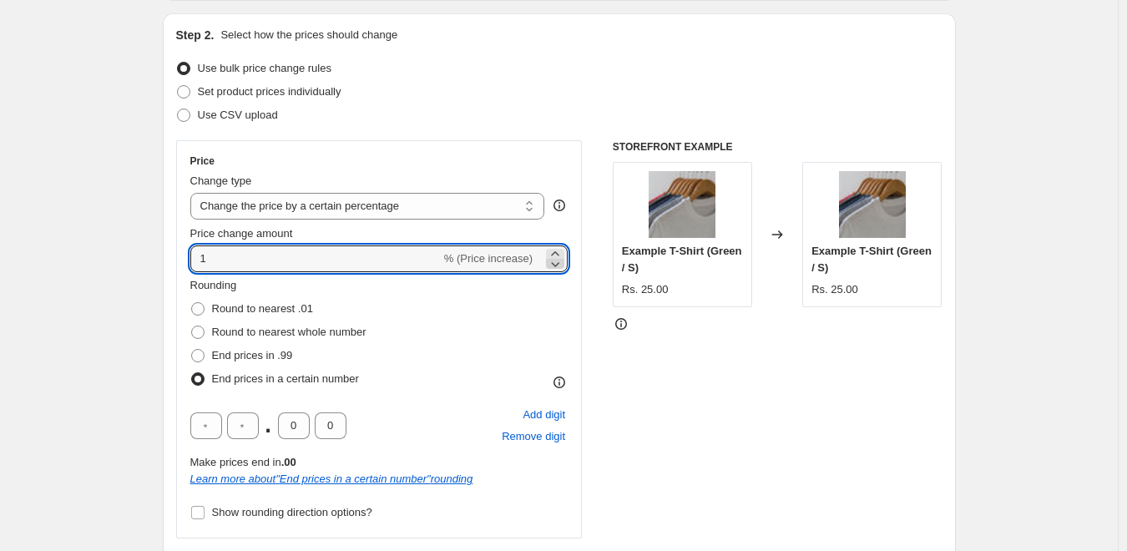
click at [559, 265] on icon at bounding box center [555, 263] width 17 height 17
type input "0"
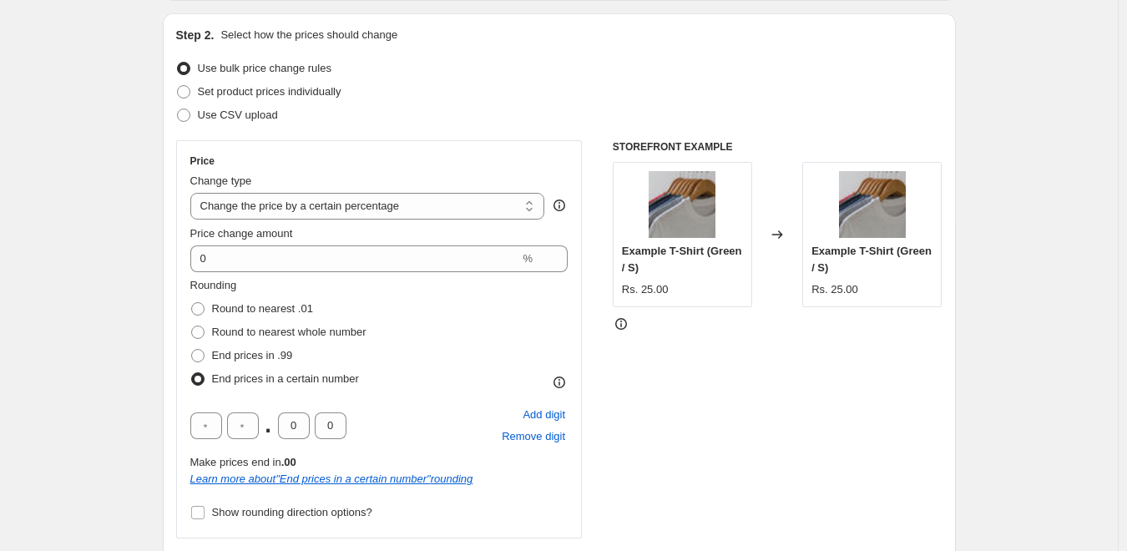
click at [663, 460] on div "STOREFRONT EXAMPLE Example T-Shirt (Green / S) Rs. 25.00 Changed to Example T-S…" at bounding box center [778, 393] width 330 height 506
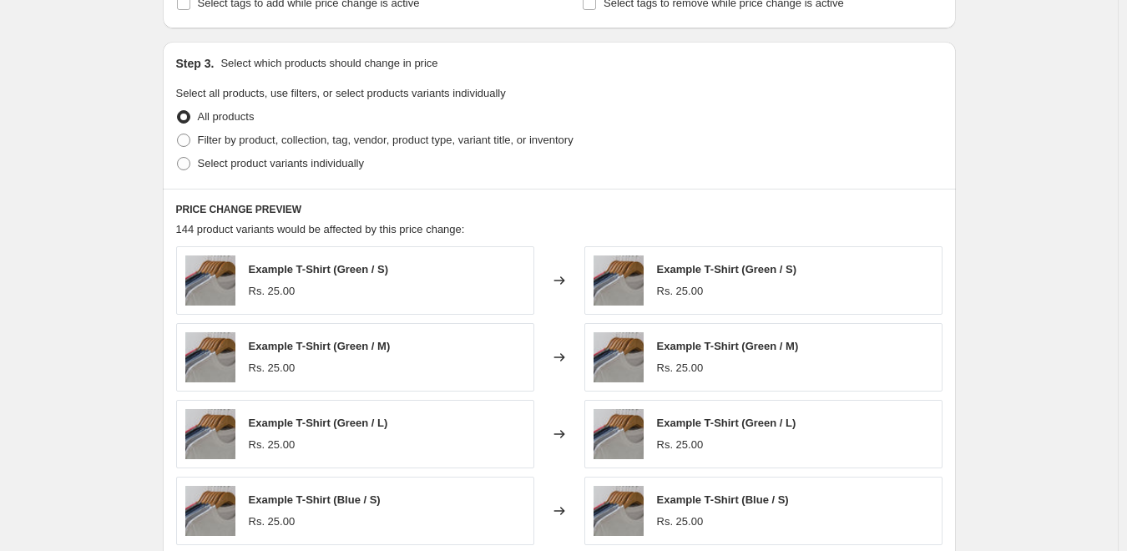
scroll to position [1214, 0]
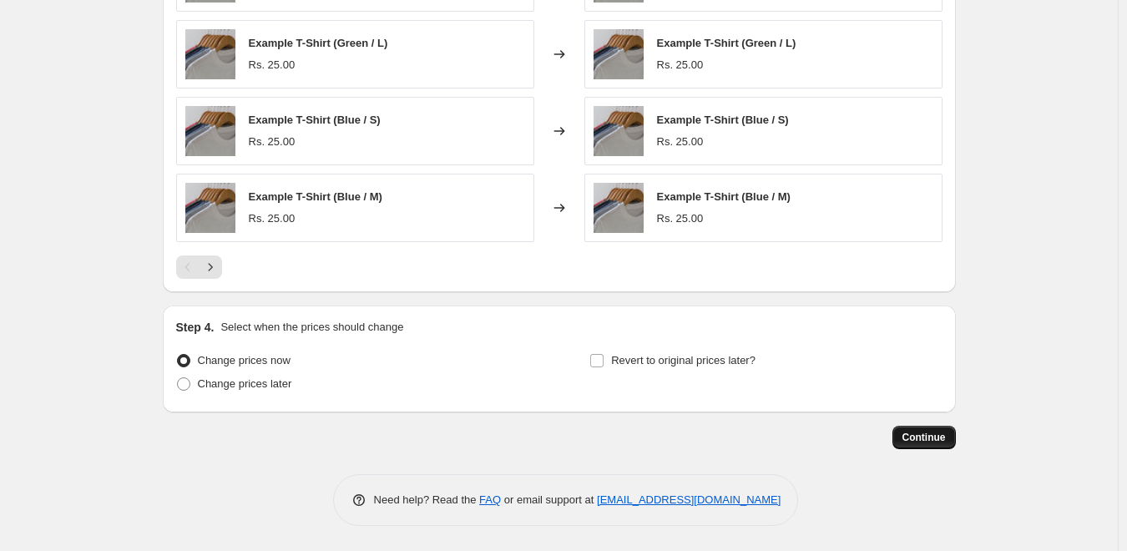
click at [904, 441] on button "Continue" at bounding box center [923, 437] width 63 height 23
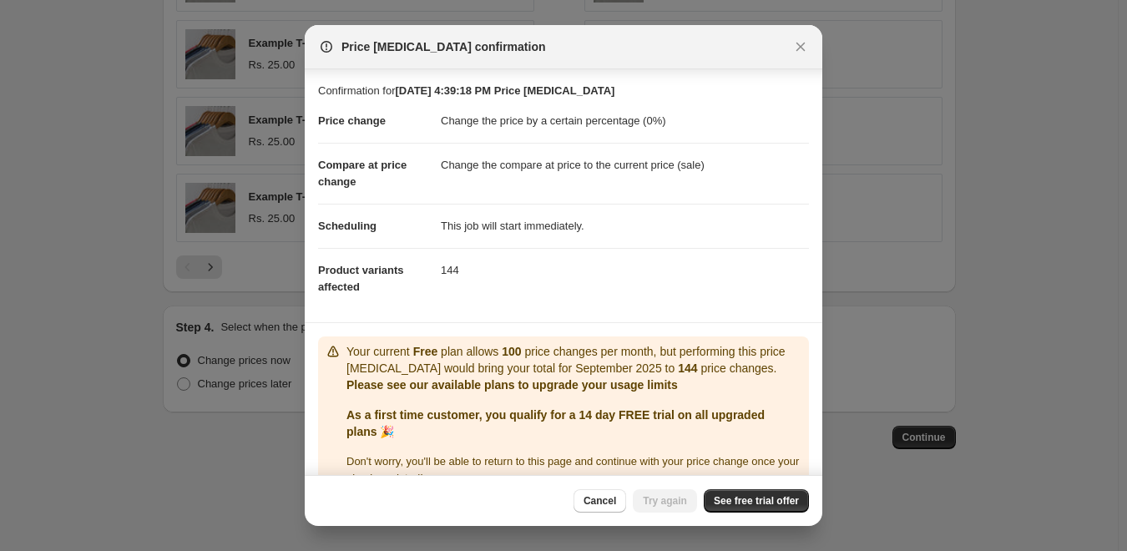
scroll to position [48, 0]
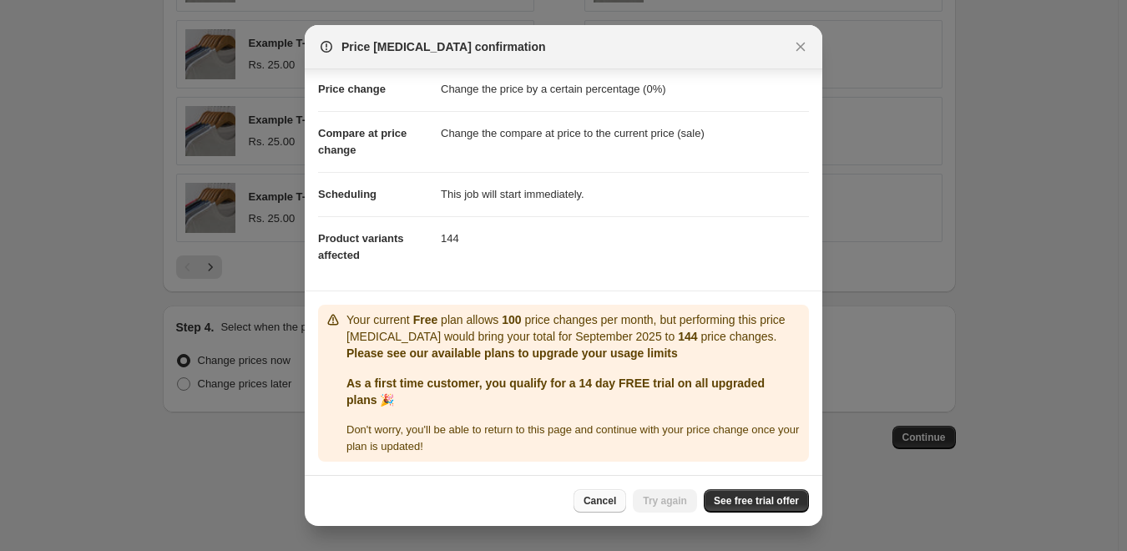
click at [583, 500] on span "Cancel" at bounding box center [599, 500] width 33 height 13
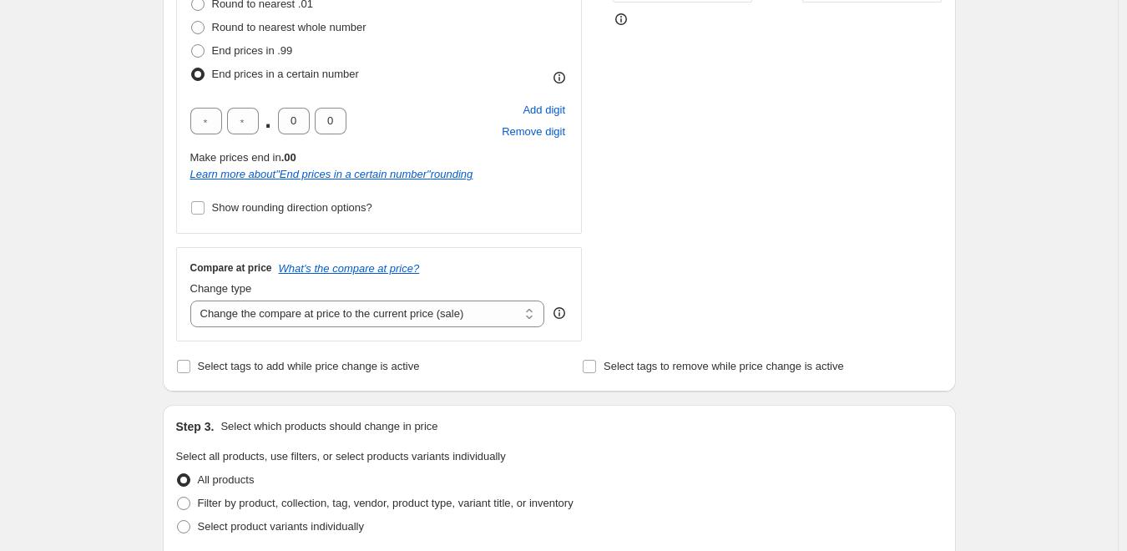
scroll to position [630, 0]
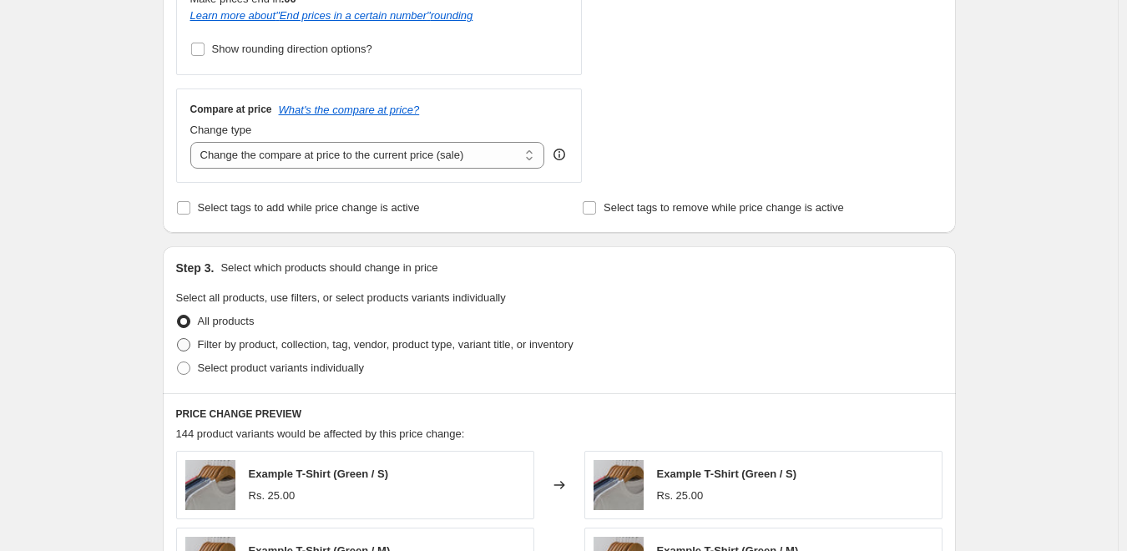
click at [260, 355] on label "Filter by product, collection, tag, vendor, product type, variant title, or inv…" at bounding box center [374, 344] width 397 height 23
click at [178, 339] on input "Filter by product, collection, tag, vendor, product type, variant title, or inv…" at bounding box center [177, 338] width 1 height 1
radio input "true"
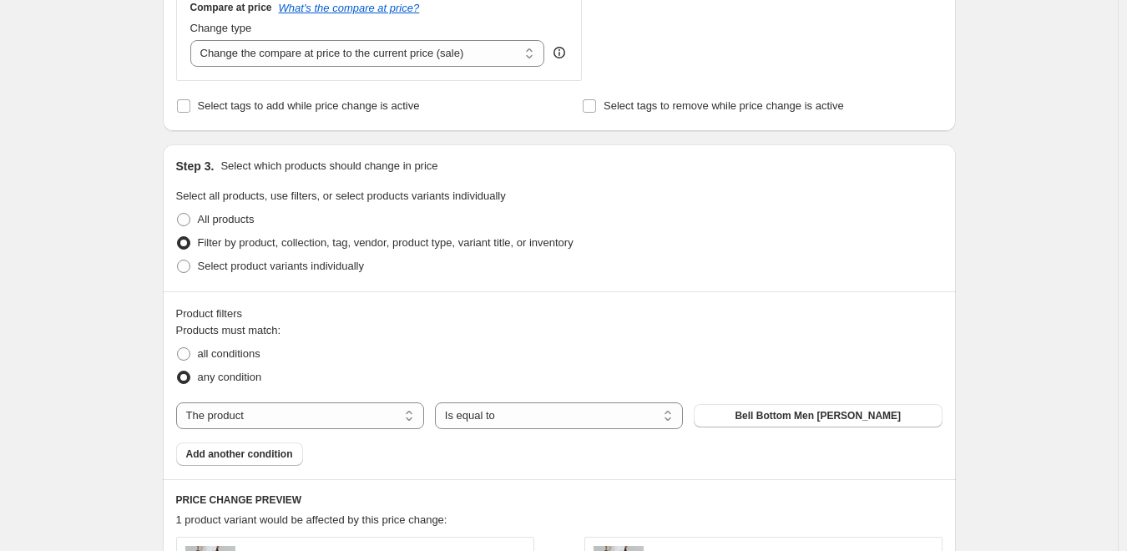
scroll to position [964, 0]
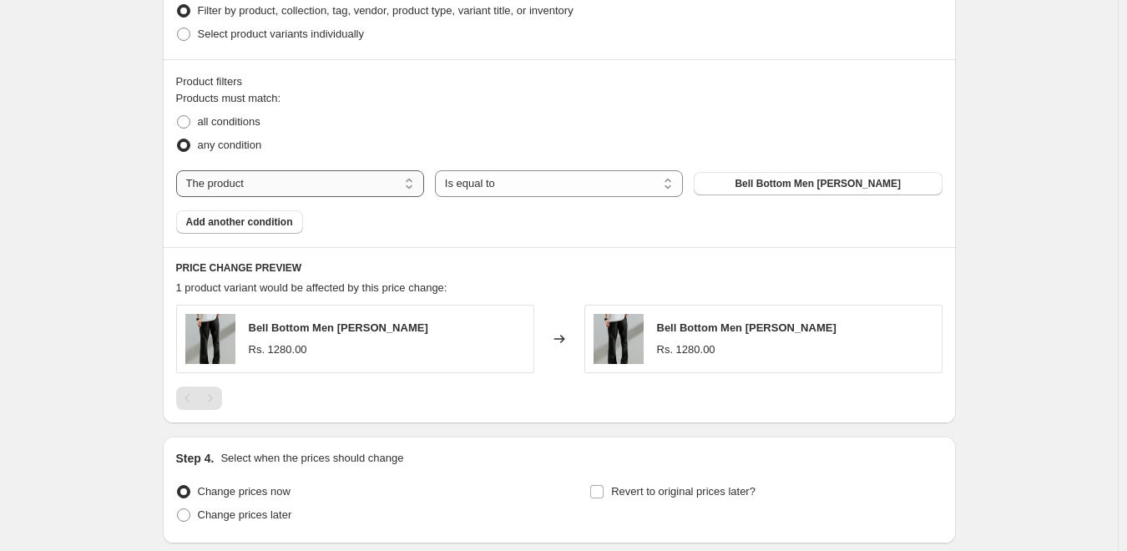
click at [344, 180] on select "The product The product's collection The product's tag The product's vendor The…" at bounding box center [300, 183] width 248 height 27
click at [346, 189] on select "The product The product's collection The product's tag The product's vendor The…" at bounding box center [300, 183] width 248 height 27
click at [240, 40] on span "Select product variants individually" at bounding box center [281, 34] width 166 height 13
click at [178, 28] on input "Select product variants individually" at bounding box center [177, 28] width 1 height 1
radio input "true"
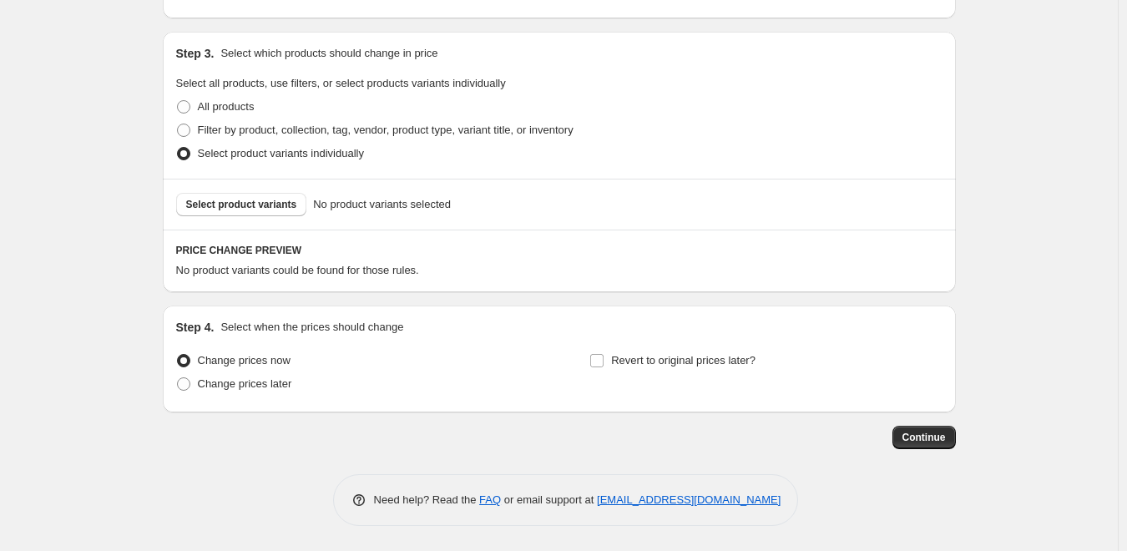
scroll to position [845, 0]
click at [255, 198] on span "Select product variants" at bounding box center [241, 204] width 111 height 13
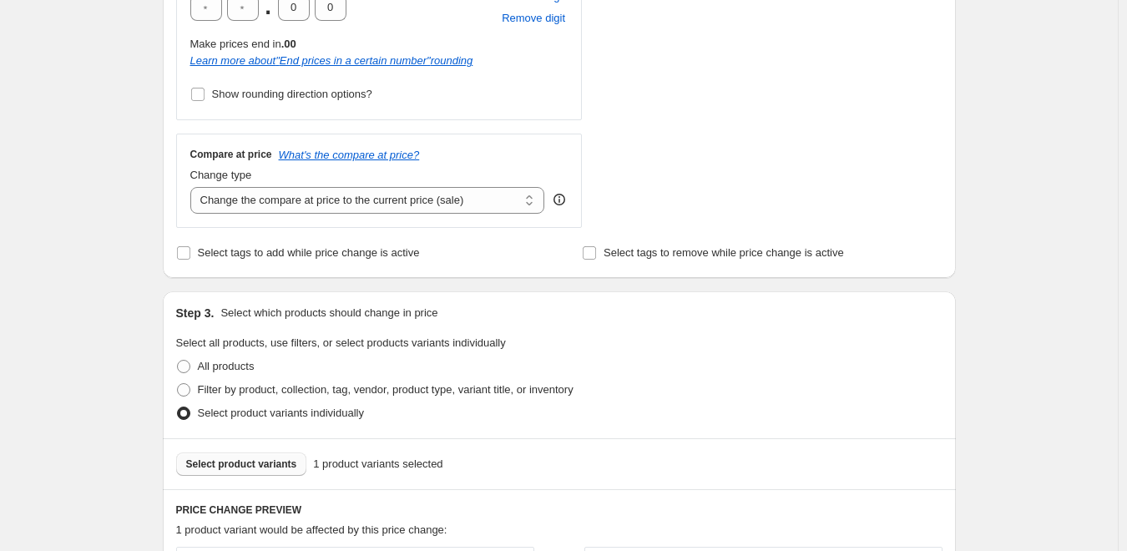
scroll to position [541, 0]
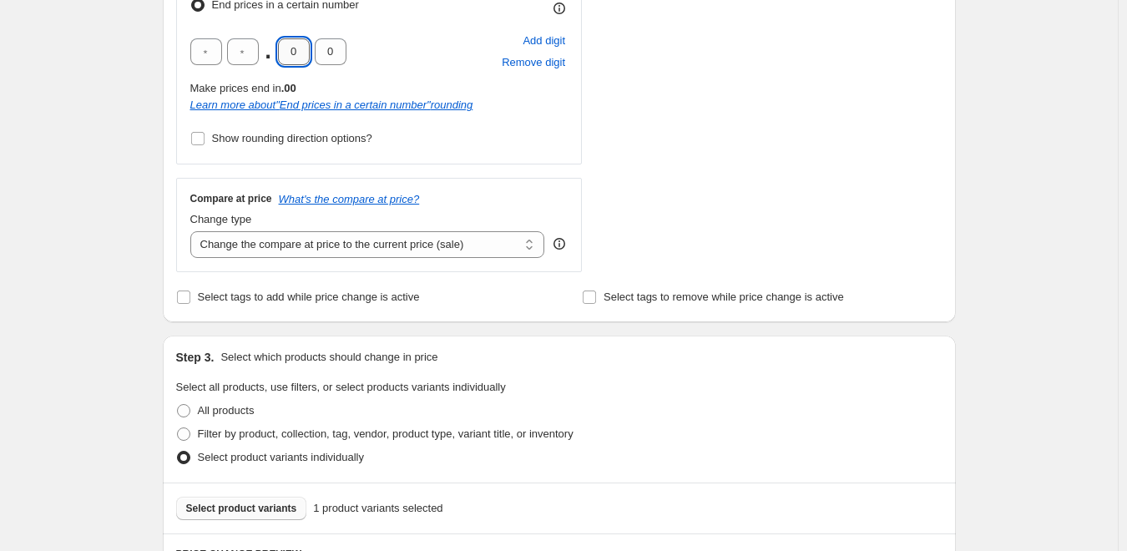
click at [305, 53] on input "0" at bounding box center [294, 51] width 32 height 27
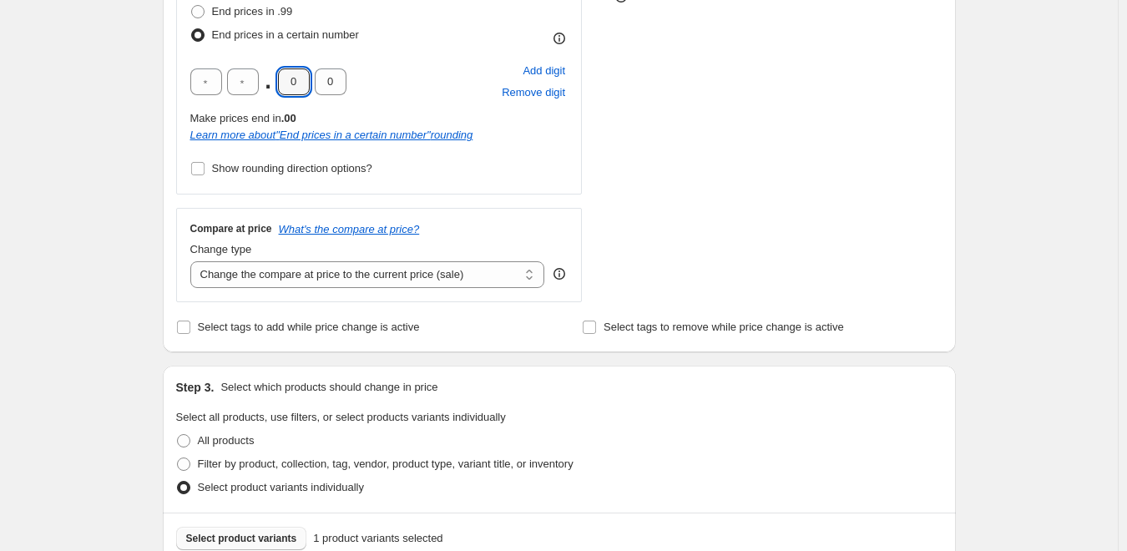
scroll to position [457, 0]
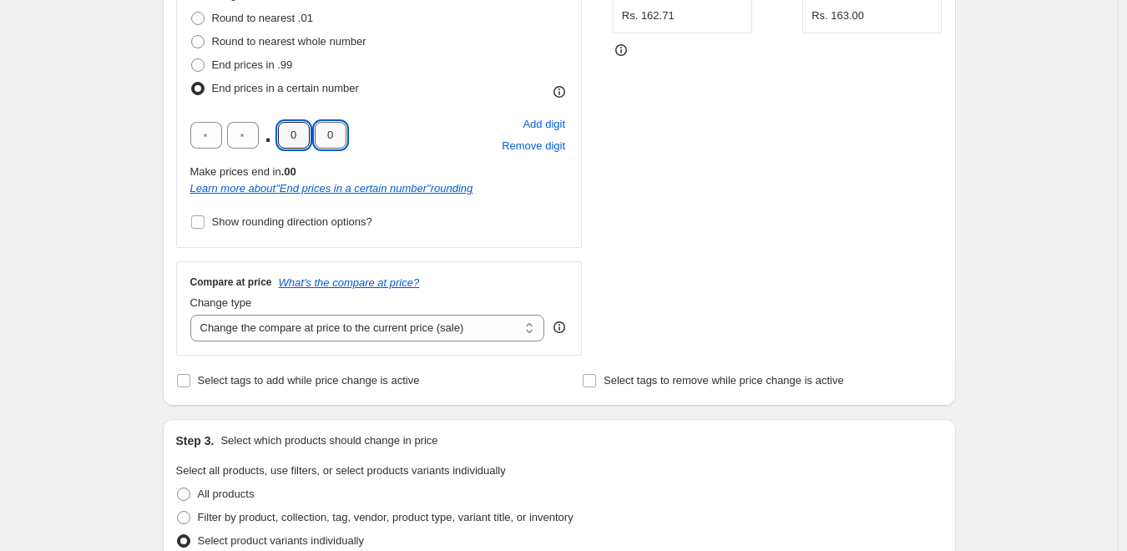
click at [346, 139] on input "0" at bounding box center [331, 135] width 32 height 27
click at [306, 131] on input "0" at bounding box center [294, 135] width 32 height 27
type input "1"
type input "5"
type input "0"
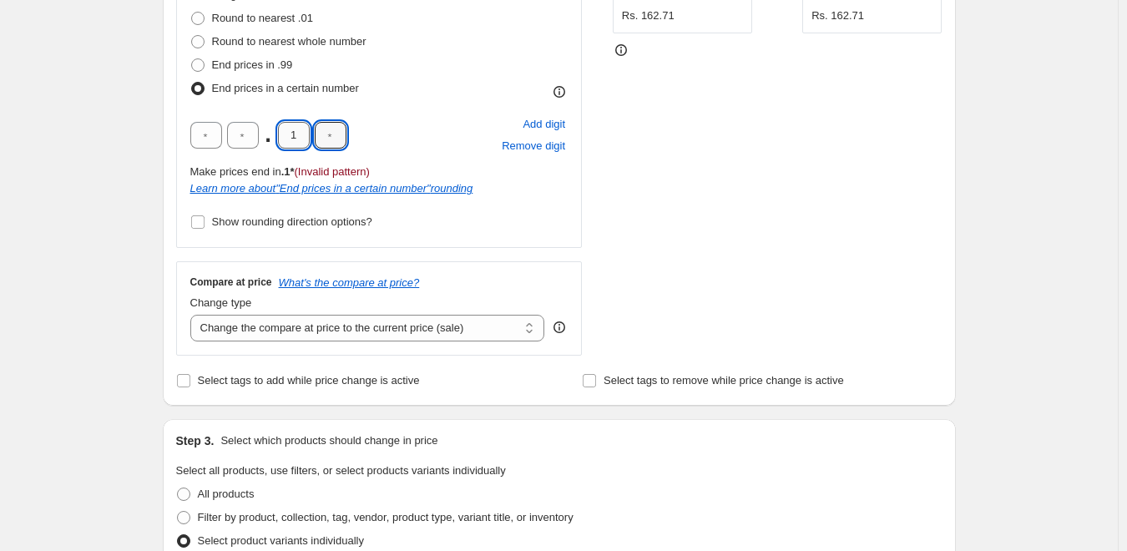
click at [302, 133] on input "1" at bounding box center [294, 135] width 32 height 27
type input "0"
type input "5"
click at [315, 145] on div ". 0" at bounding box center [268, 135] width 156 height 27
click at [357, 138] on div ". Add digit Remove digit" at bounding box center [379, 134] width 378 height 43
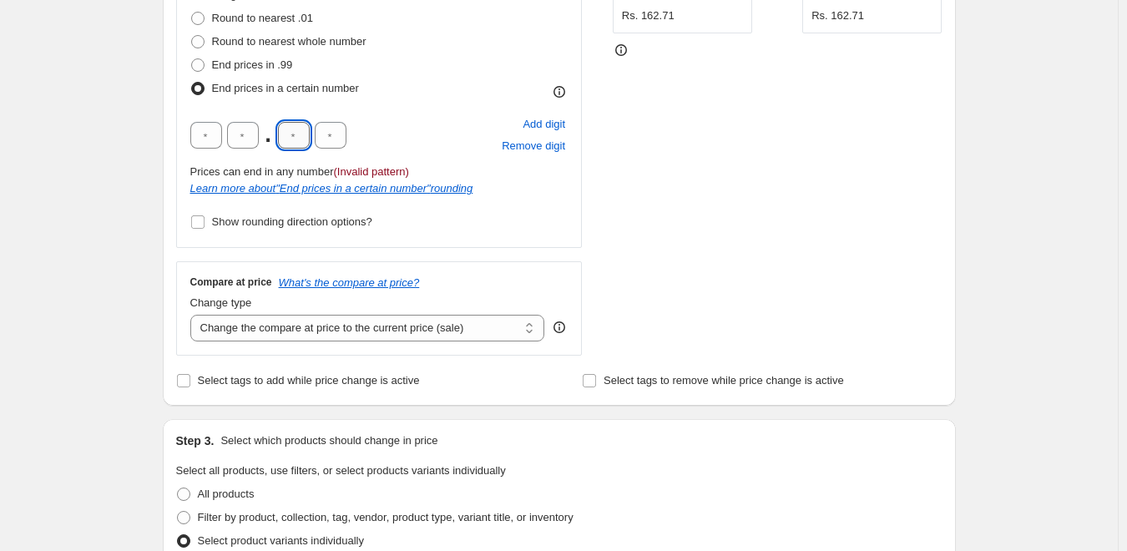
click at [296, 136] on input "text" at bounding box center [294, 135] width 32 height 27
type input "0"
click at [566, 224] on div "Rounding Round to nearest .01 Round to nearest whole number End prices in .99 E…" at bounding box center [379, 110] width 378 height 247
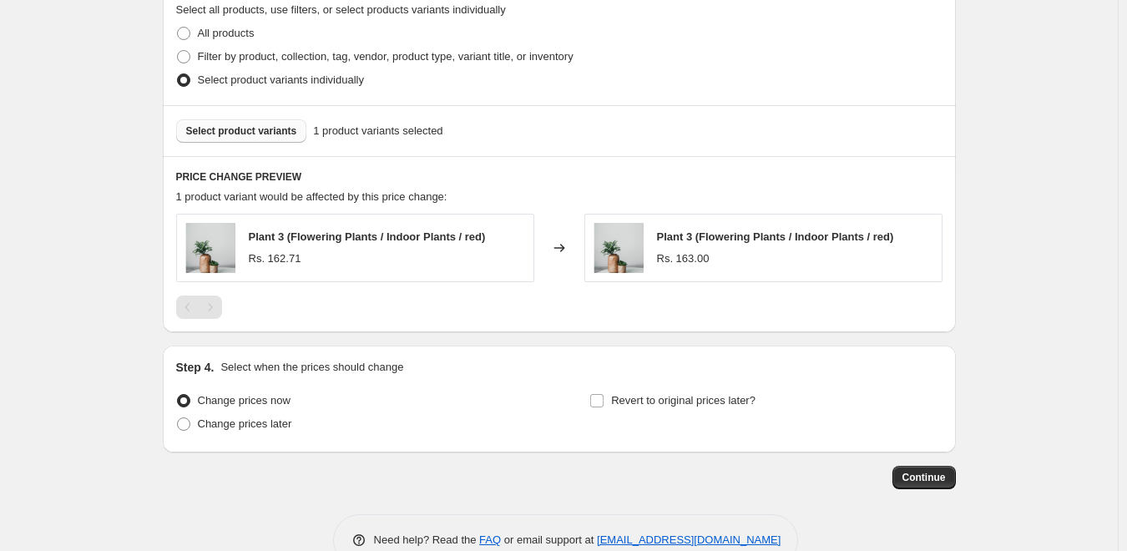
scroll to position [958, 0]
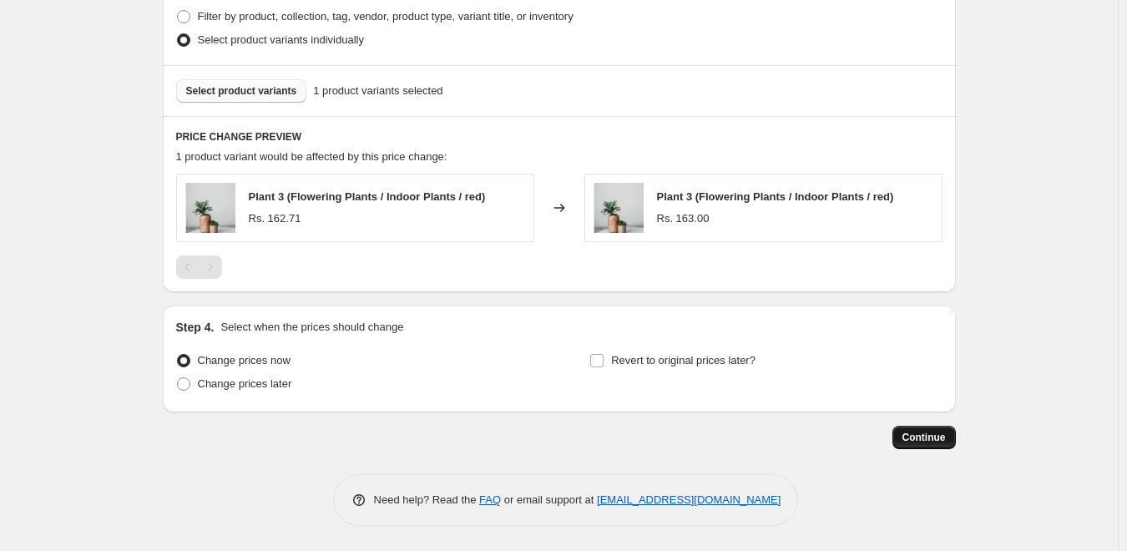
click at [946, 442] on span "Continue" at bounding box center [923, 437] width 43 height 13
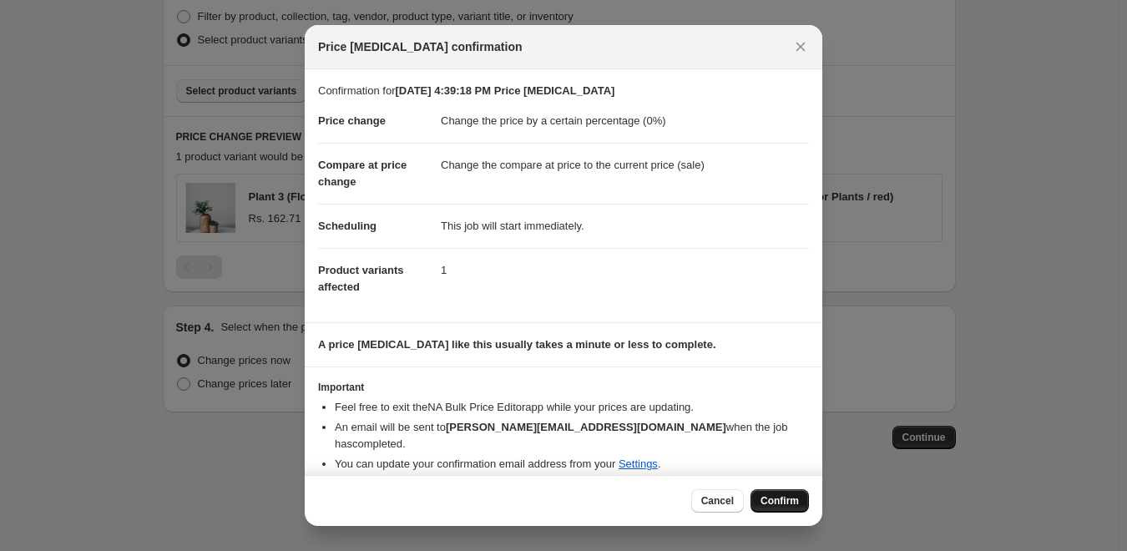
click at [802, 498] on button "Confirm" at bounding box center [779, 500] width 58 height 23
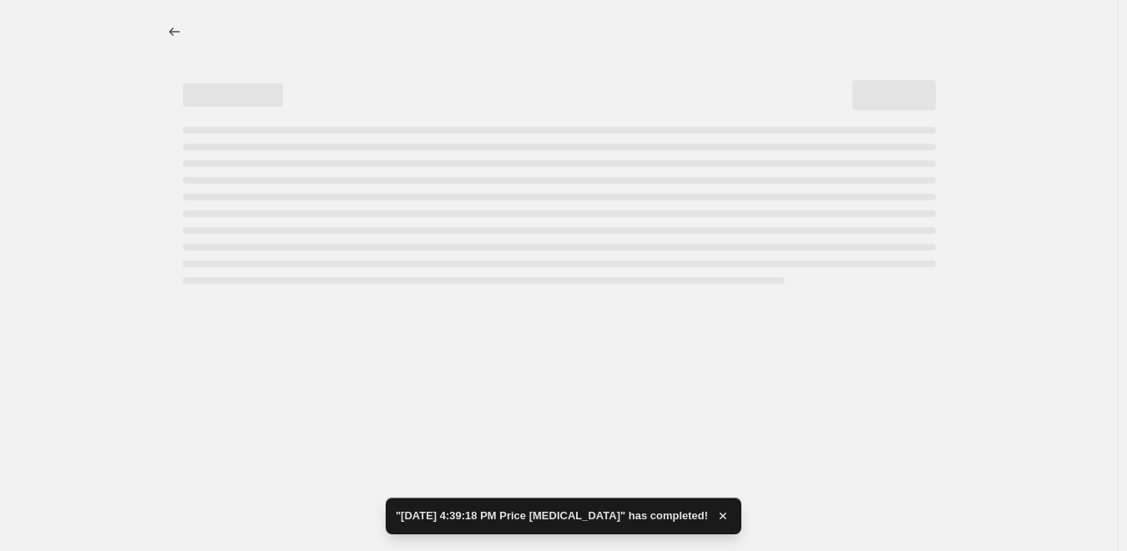
select select "percentage"
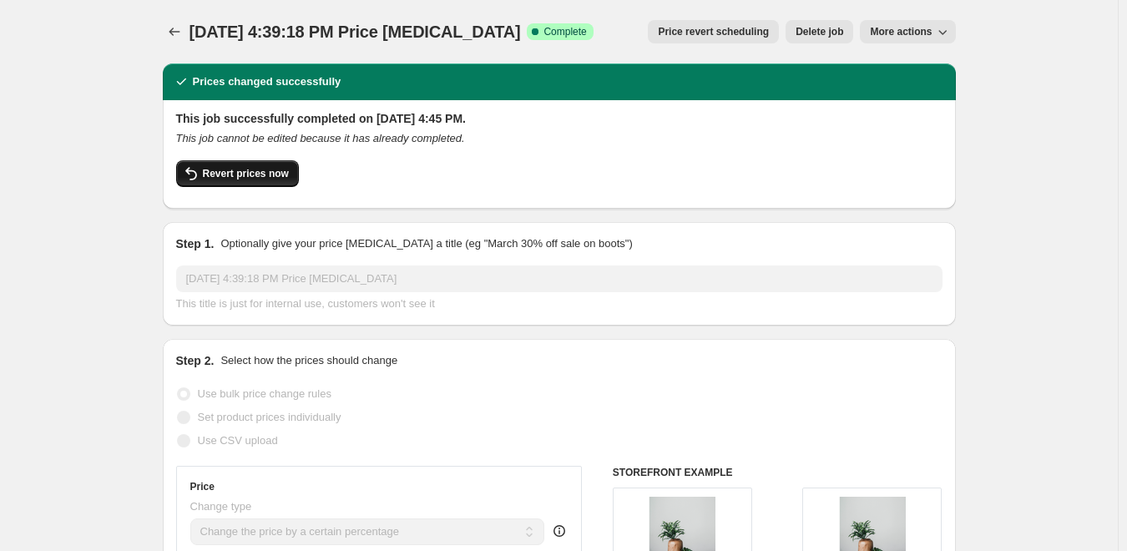
click at [270, 174] on span "Revert prices now" at bounding box center [246, 173] width 86 height 13
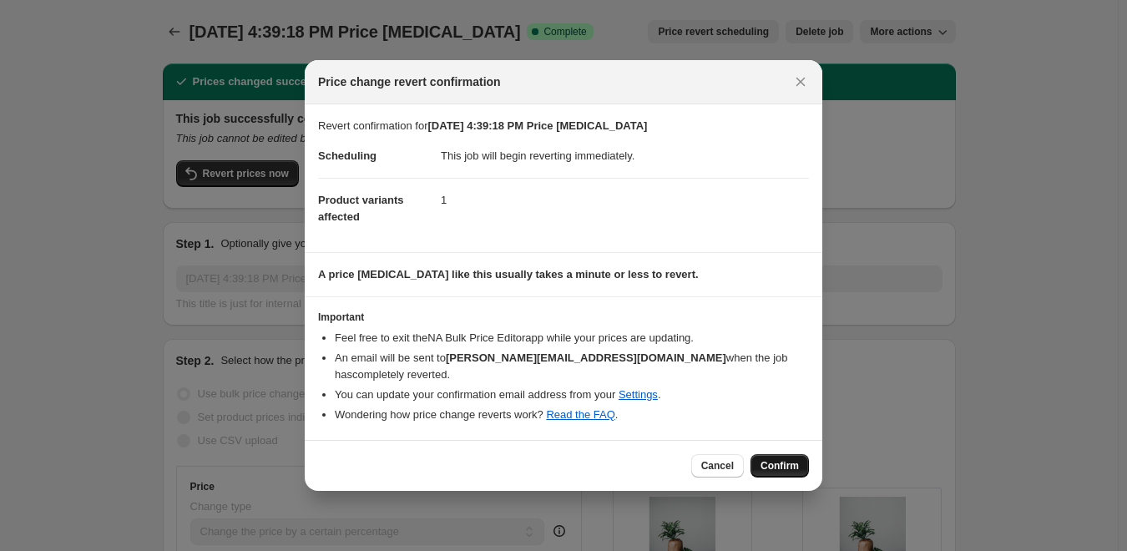
click at [774, 459] on span "Confirm" at bounding box center [779, 465] width 38 height 13
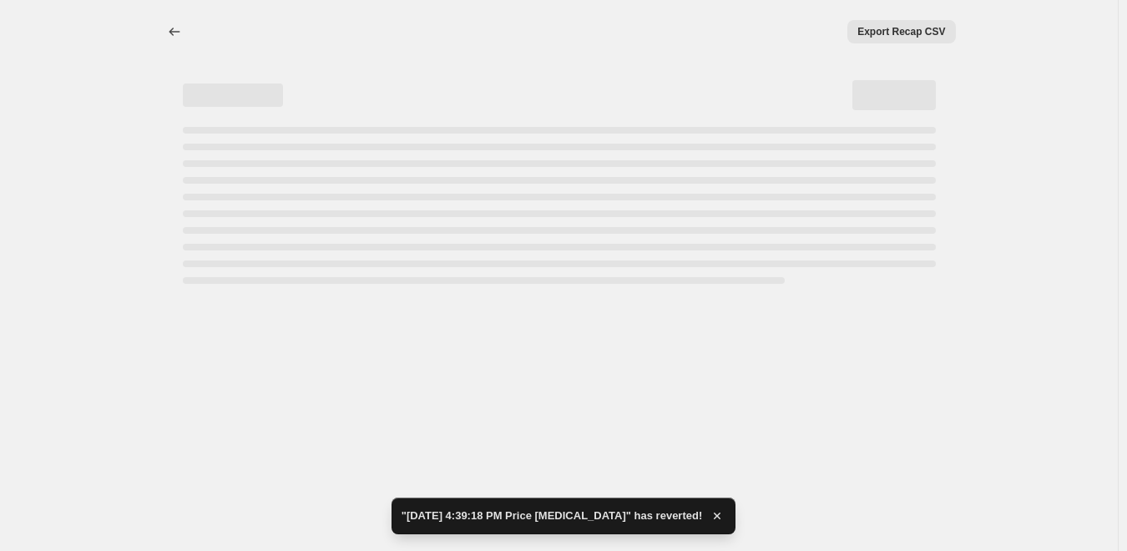
select select "percentage"
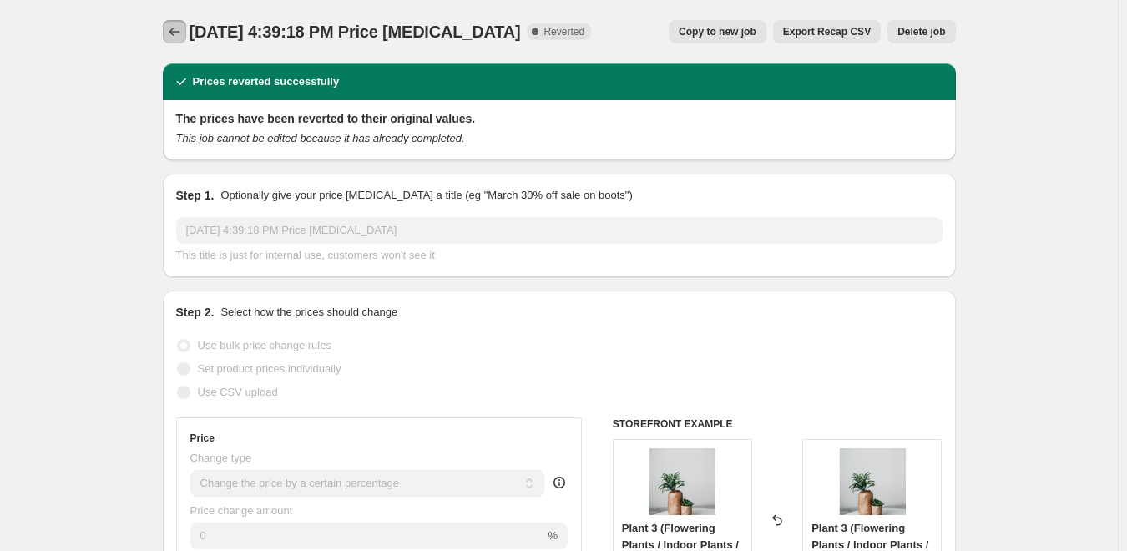
click at [166, 26] on button "Price change jobs" at bounding box center [174, 31] width 23 height 23
